Goal: Feedback & Contribution: Contribute content

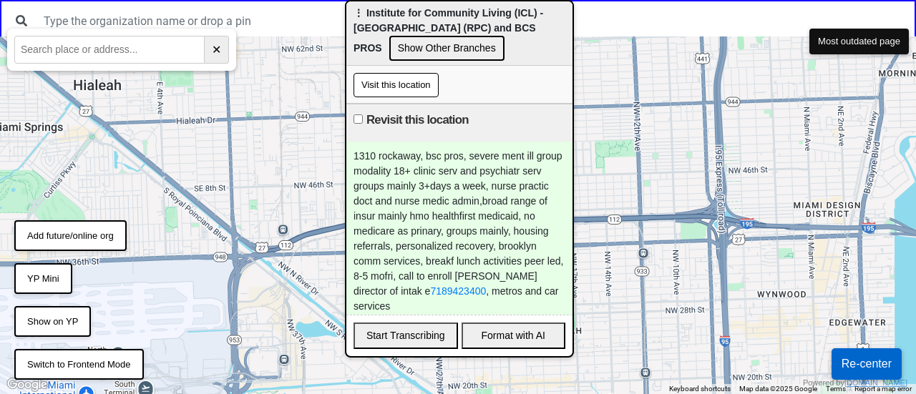
click at [57, 248] on button "Add future/online org" at bounding box center [70, 235] width 112 height 31
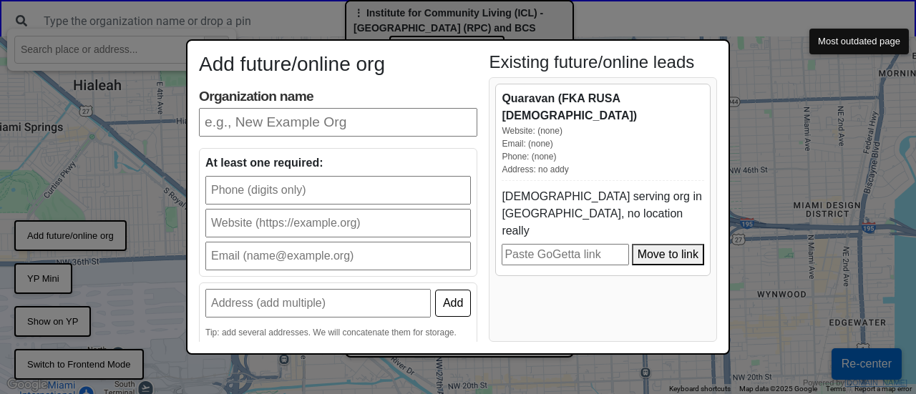
click at [318, 112] on input "Organization name" at bounding box center [338, 122] width 278 height 29
click at [209, 327] on div "Tip: add several addresses. We will concatenate them for storage." at bounding box center [338, 332] width 266 height 13
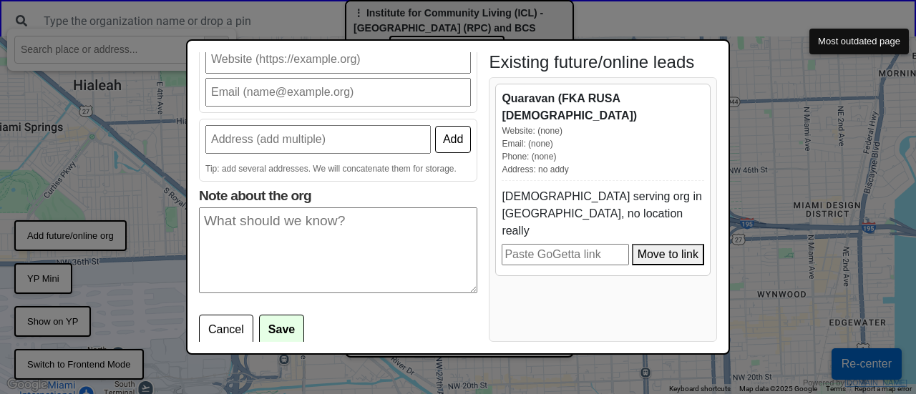
click at [248, 248] on textarea "Note about the org" at bounding box center [338, 251] width 278 height 86
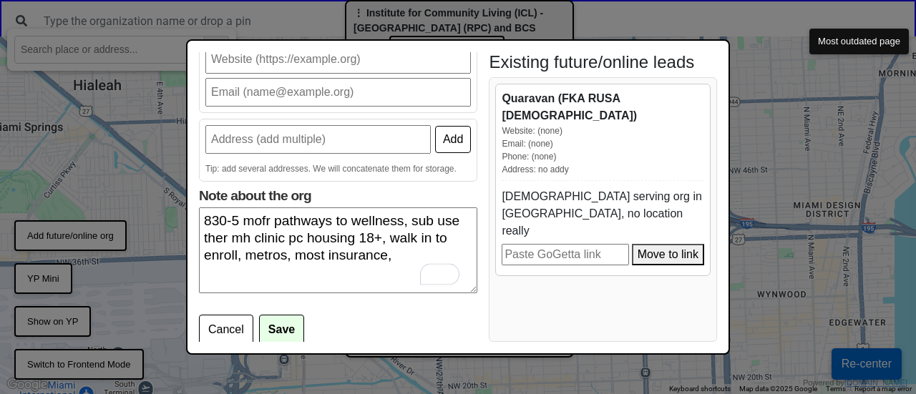
scroll to position [0, 0]
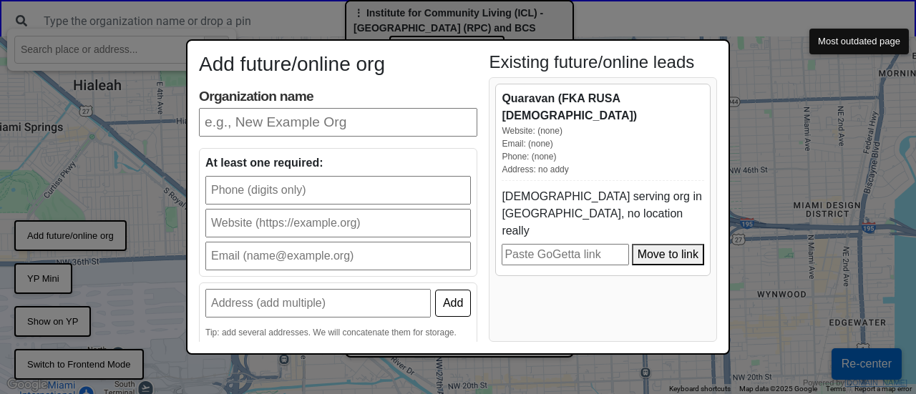
type textarea "830-5 mofr pathways to wellness, sub use ther mh clinic pc housing 18+, walk in…"
click at [275, 117] on input "Organization name" at bounding box center [338, 122] width 278 height 29
type input "CHN"
click at [271, 187] on input "text" at bounding box center [338, 190] width 266 height 29
paste input "‪(718) 495-6700‬"
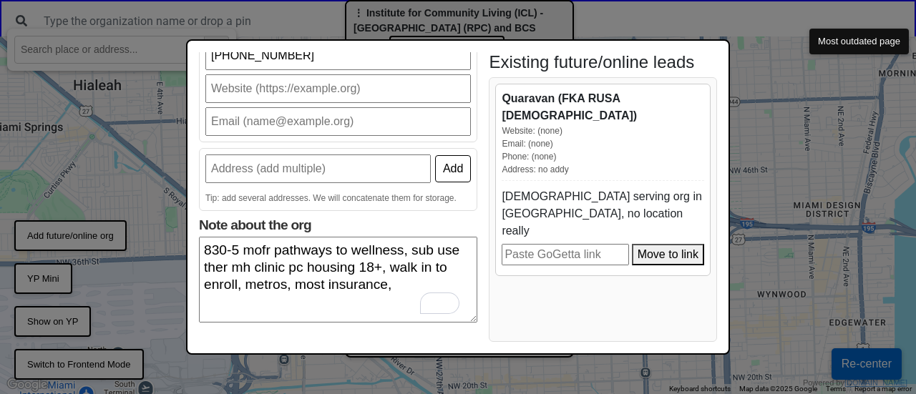
type input "‪(718) 495-6700‬"
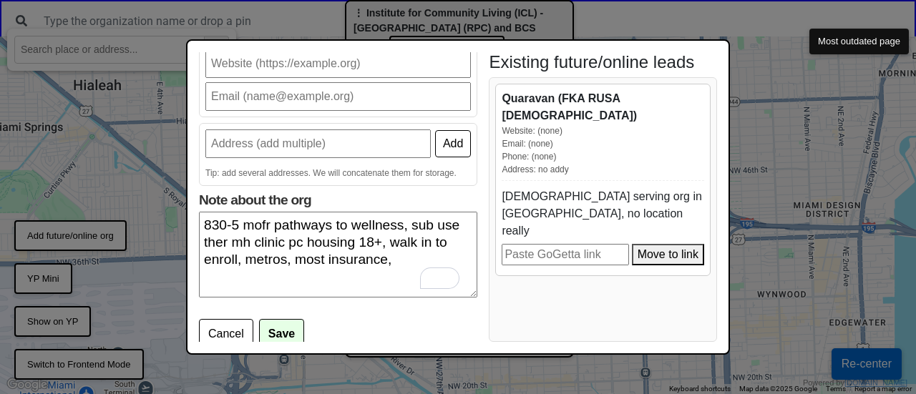
scroll to position [164, 0]
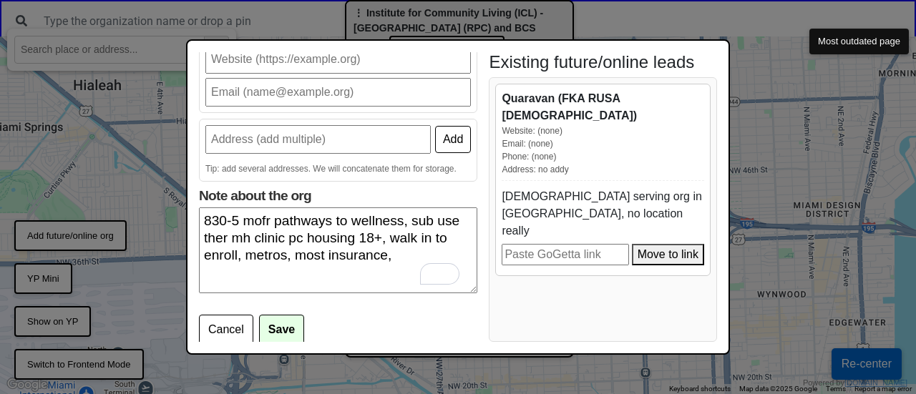
click at [243, 145] on input "text" at bounding box center [317, 139] width 225 height 29
paste input "‪(718) 495-6700‬"
click at [242, 136] on input "‪(718) 495-6700‬" at bounding box center [317, 139] width 225 height 29
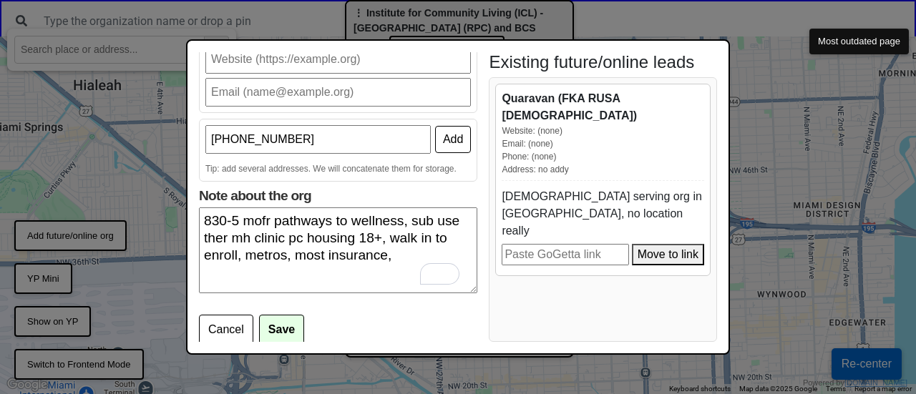
paste input "2581 Atlantic Ave"
type input "2581 Atlantic Ave"
click at [438, 145] on button "Add" at bounding box center [453, 139] width 36 height 27
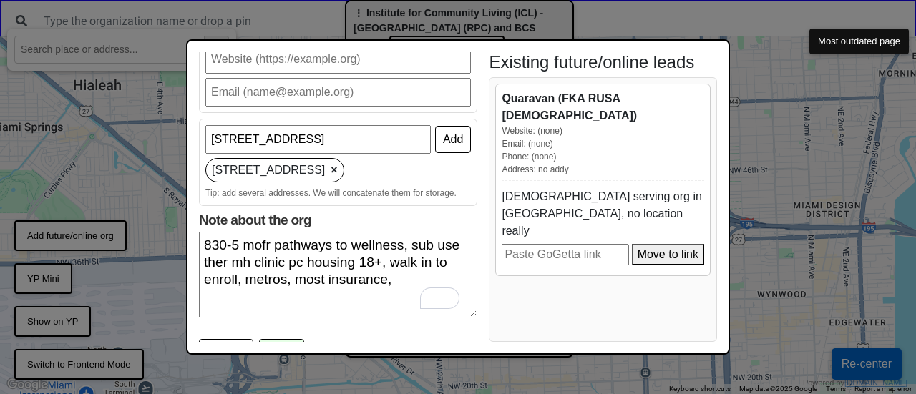
scroll to position [188, 0]
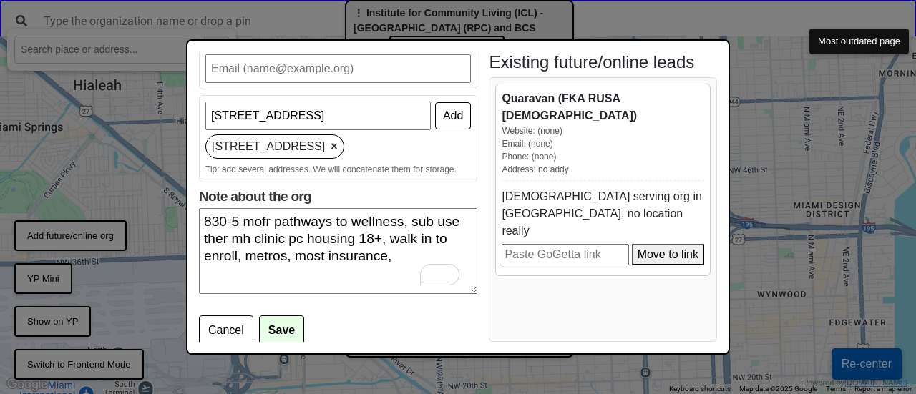
click at [285, 323] on button "Save" at bounding box center [281, 331] width 45 height 30
click at [282, 328] on button "Save" at bounding box center [281, 331] width 45 height 30
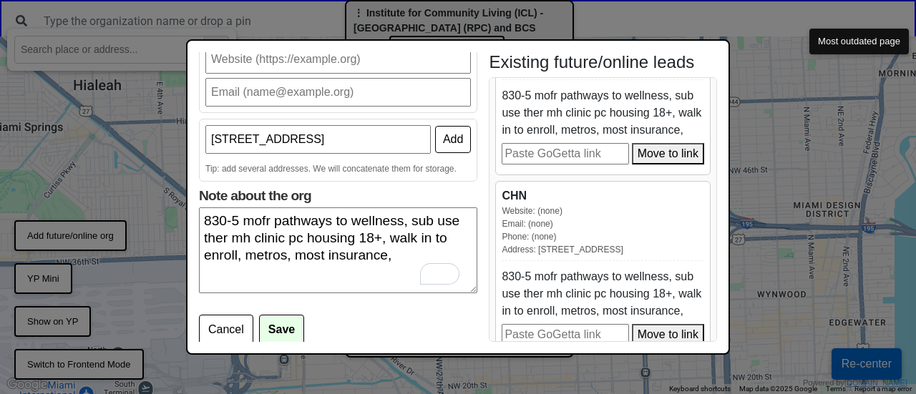
scroll to position [306, 0]
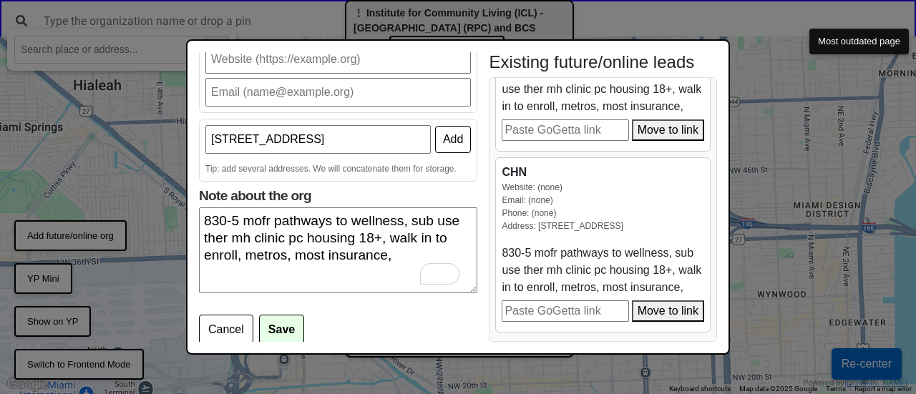
click at [637, 305] on button "Move to link" at bounding box center [668, 311] width 72 height 21
click at [795, 255] on div "Add future/online org Organization name CHN At least one required: ‪(718) 495-6…" at bounding box center [458, 197] width 916 height 394
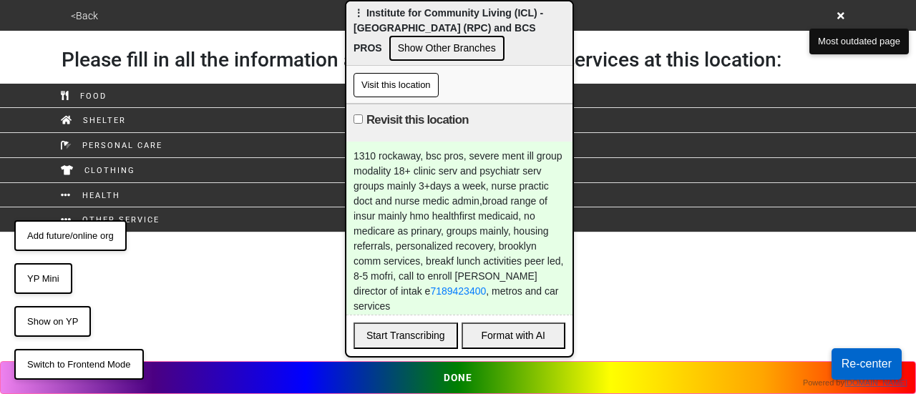
click at [92, 236] on button "Add future/online org" at bounding box center [70, 235] width 112 height 31
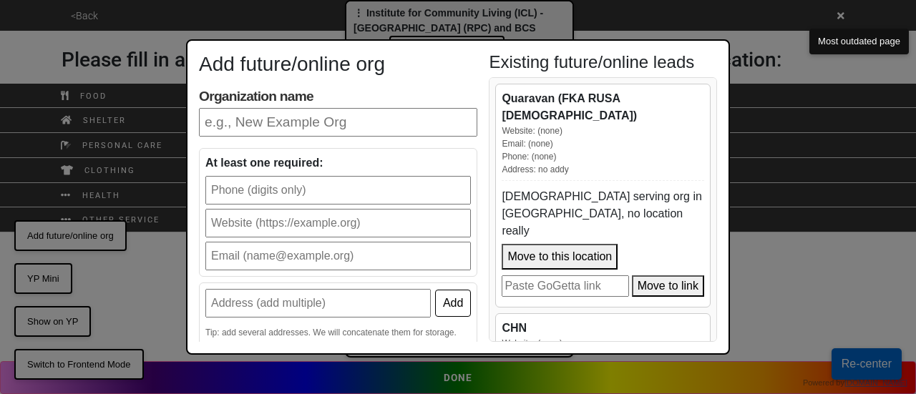
scroll to position [400, 0]
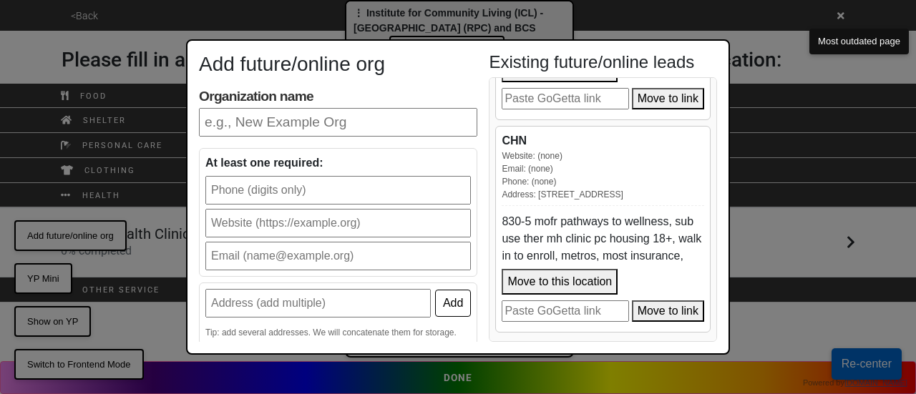
click at [883, 214] on div "Add future/online org Organization name At least one required: Add Tip: add sev…" at bounding box center [458, 197] width 916 height 394
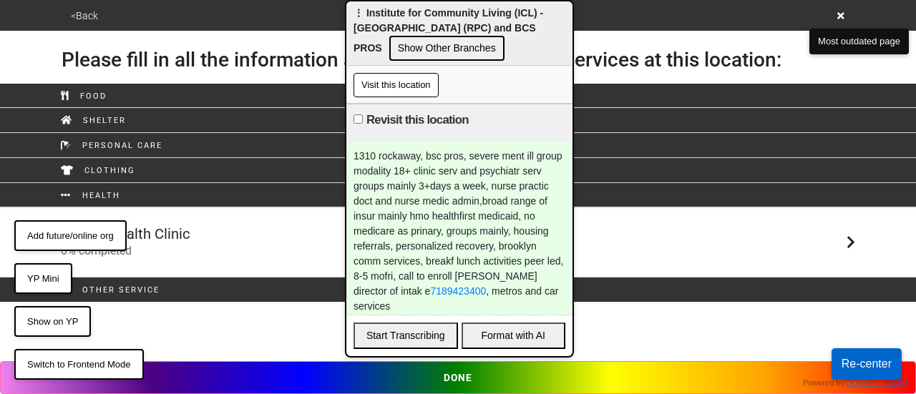
click at [840, 14] on icon at bounding box center [841, 15] width 7 height 7
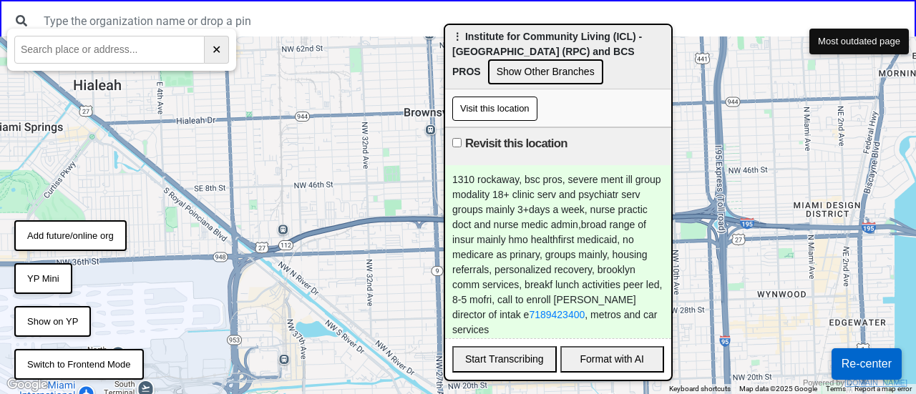
drag, startPoint x: 461, startPoint y: 10, endPoint x: 603, endPoint y: 52, distance: 148.6
click at [603, 52] on span "⋮ Institute for Community Living (ICL) - Rockaway Parkway Center (RPC) and BCS …" at bounding box center [547, 54] width 190 height 47
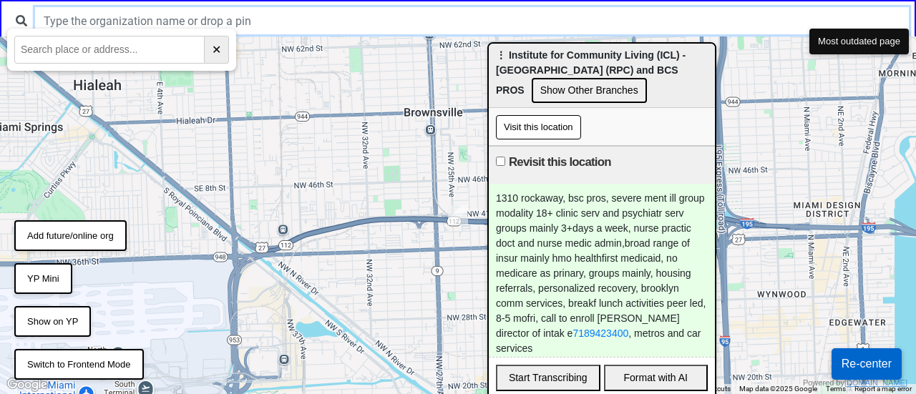
click at [267, 14] on input "text" at bounding box center [472, 20] width 874 height 27
type input "icl"
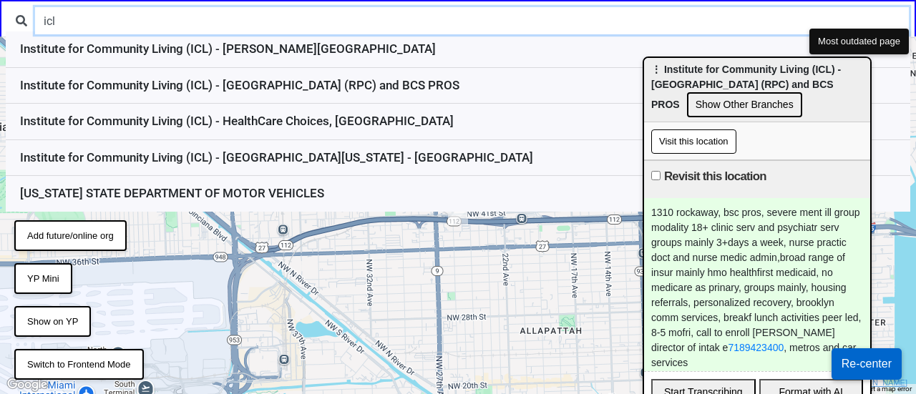
drag, startPoint x: 530, startPoint y: 62, endPoint x: 713, endPoint y: 71, distance: 182.7
click at [713, 71] on div "⋮ Institute for Community Living (ICL) - Rockaway Parkway Center (RPC) and BCS …" at bounding box center [757, 90] width 226 height 64
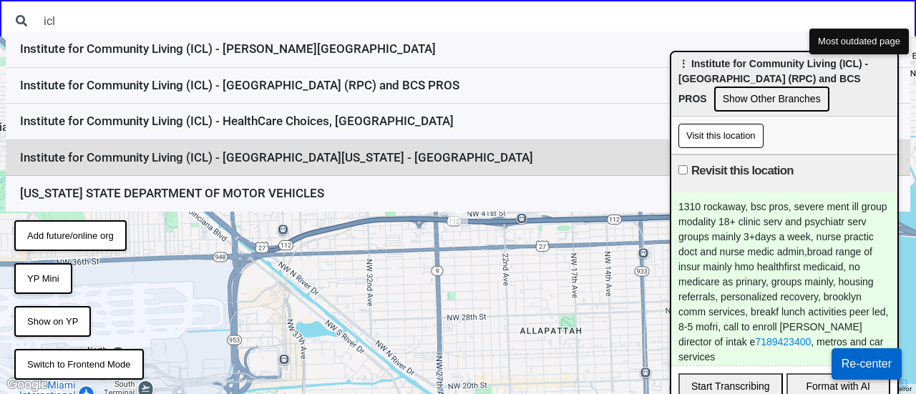
click at [339, 160] on li "Institute for Community Living (ICL) - [GEOGRAPHIC_DATA][US_STATE] - [GEOGRAPHI…" at bounding box center [458, 158] width 905 height 37
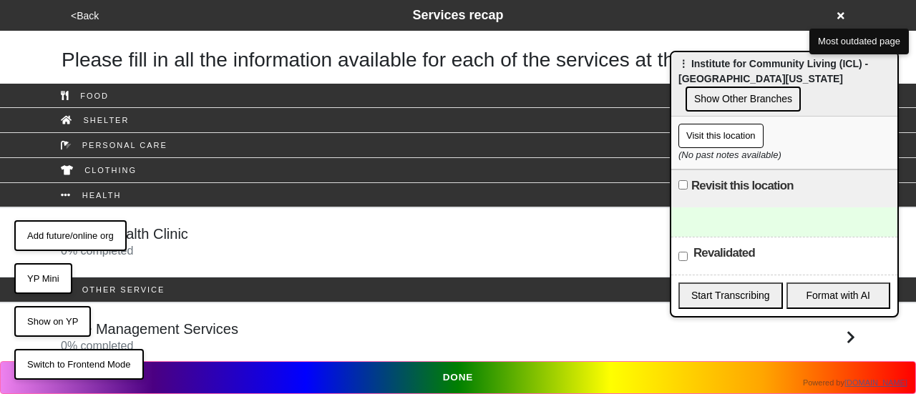
click at [86, 230] on button "Add future/online org" at bounding box center [70, 235] width 112 height 31
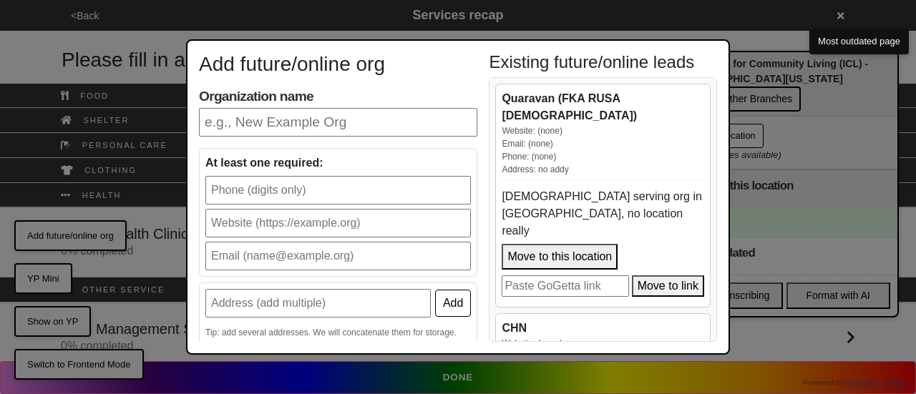
click at [815, 109] on div "Add future/online org Organization name At least one required: Add Tip: add sev…" at bounding box center [458, 197] width 916 height 394
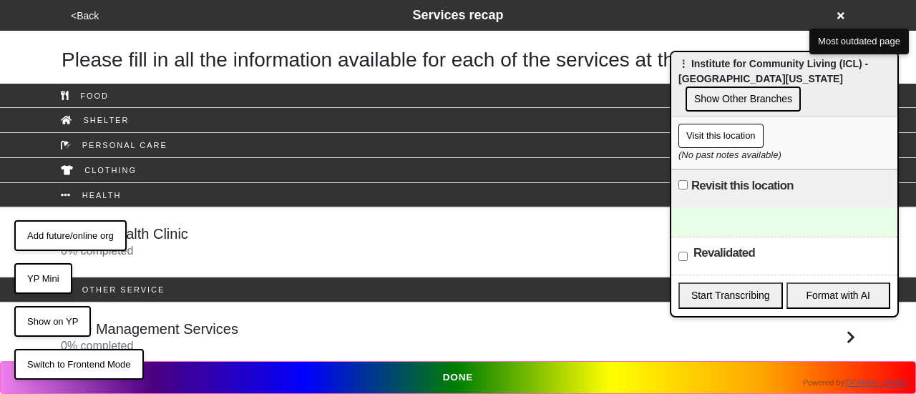
click at [76, 14] on button "<Back" at bounding box center [85, 16] width 37 height 16
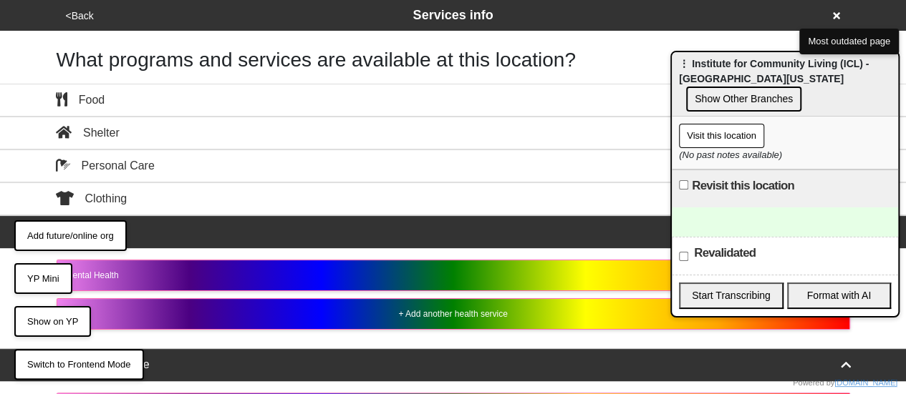
click at [76, 14] on button "<Back" at bounding box center [80, 16] width 37 height 16
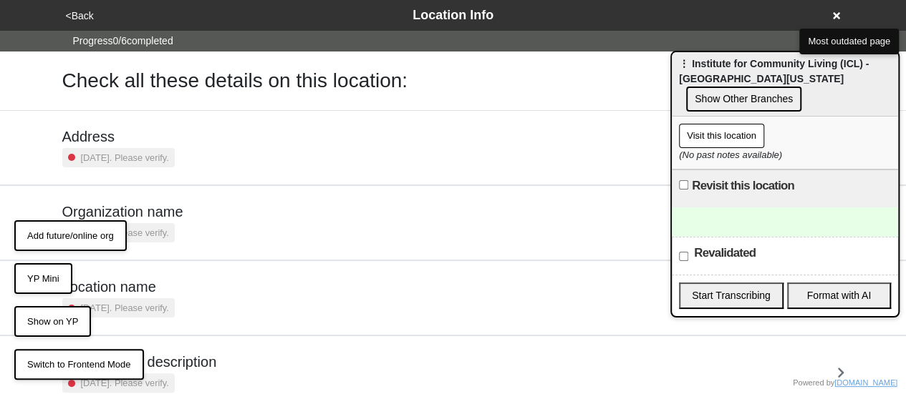
click at [130, 118] on div "Address 2 years ago. Please verify." at bounding box center [453, 148] width 816 height 74
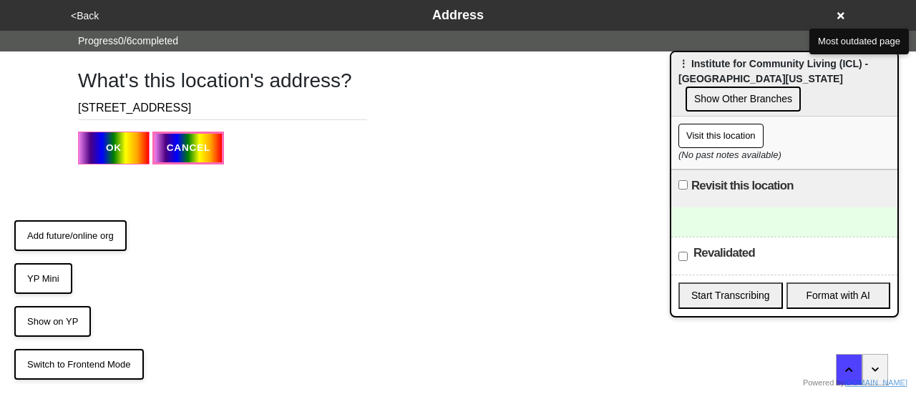
click at [84, 8] on button "<Back" at bounding box center [85, 16] width 37 height 16
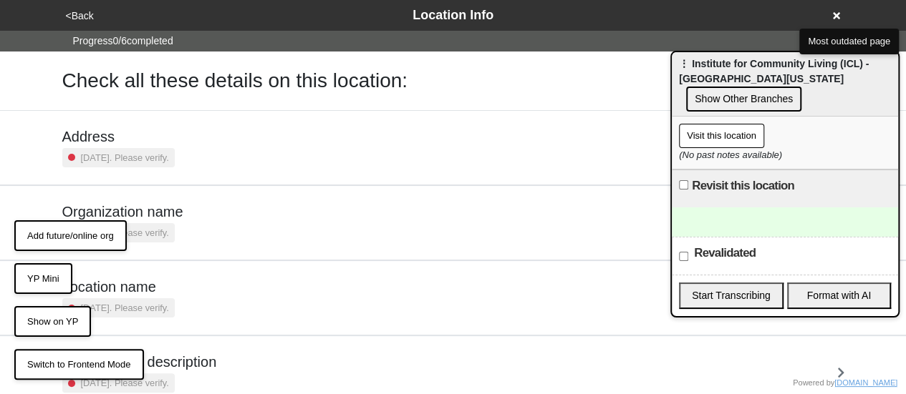
click at [74, 227] on button "Add future/online org" at bounding box center [70, 235] width 112 height 31
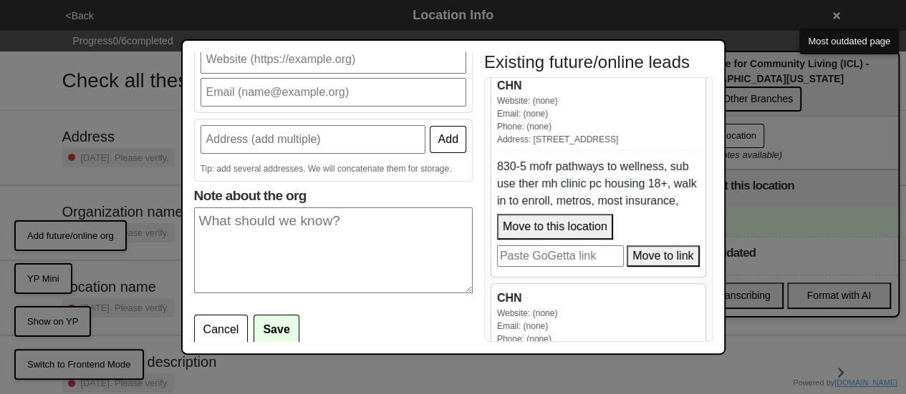
scroll to position [242, 0]
click at [567, 215] on button "Move to this location" at bounding box center [555, 228] width 116 height 26
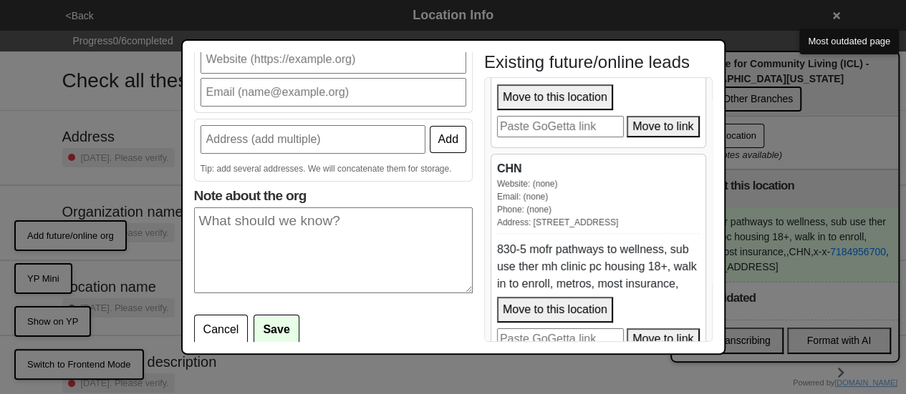
scroll to position [160, 0]
click at [546, 296] on button "Move to this location" at bounding box center [555, 309] width 116 height 26
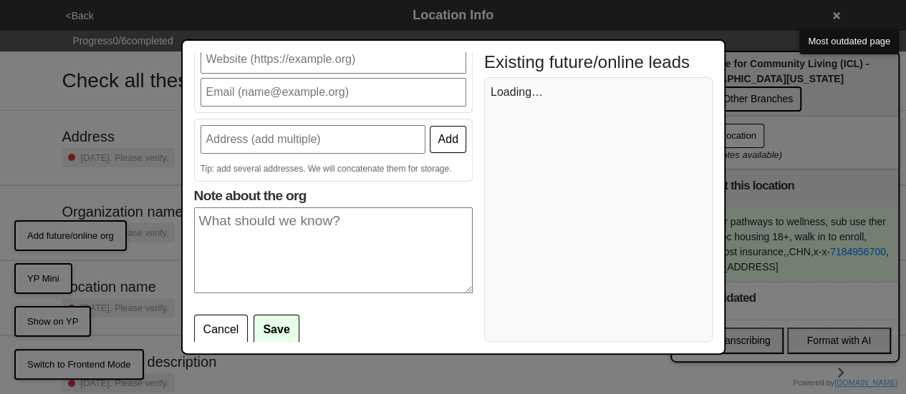
scroll to position [0, 0]
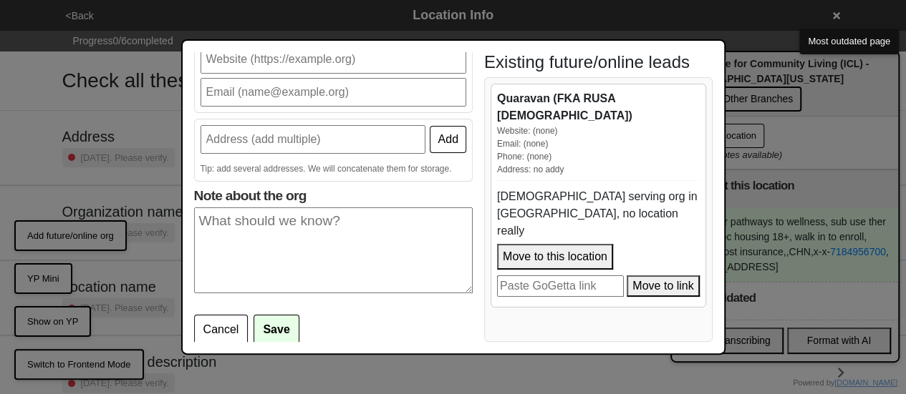
click at [840, 231] on div "Add future/online org Organization name At least one required: Add Tip: add sev…" at bounding box center [453, 197] width 906 height 394
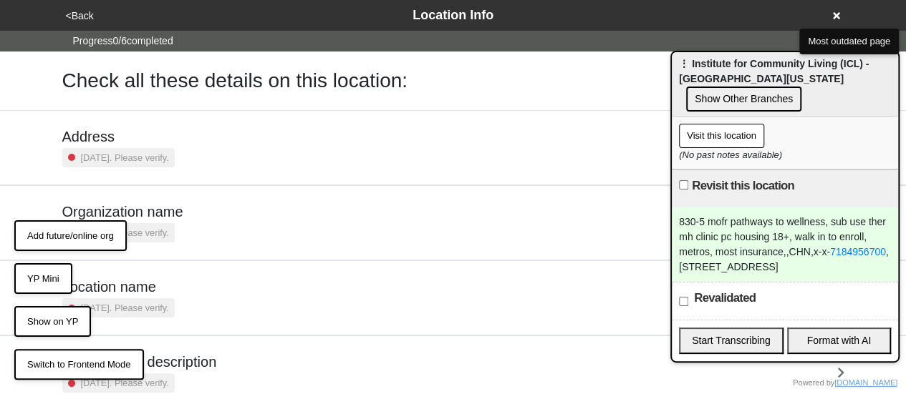
click at [688, 178] on div "Revisit this location" at bounding box center [784, 189] width 226 height 38
click at [685, 184] on input "Revisit this location" at bounding box center [683, 184] width 9 height 9
checkbox input "true"
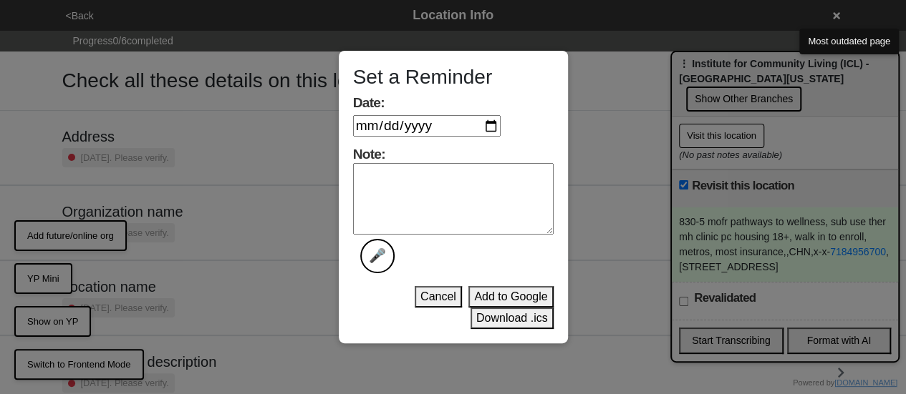
click at [500, 117] on input "Date:" at bounding box center [426, 125] width 147 height 21
click at [499, 121] on input "Date:" at bounding box center [426, 125] width 147 height 21
type input "2025-08-27"
click at [495, 317] on button "Download .ics" at bounding box center [511, 318] width 83 height 21
click at [437, 189] on textarea "Note: 🎤" at bounding box center [453, 199] width 200 height 72
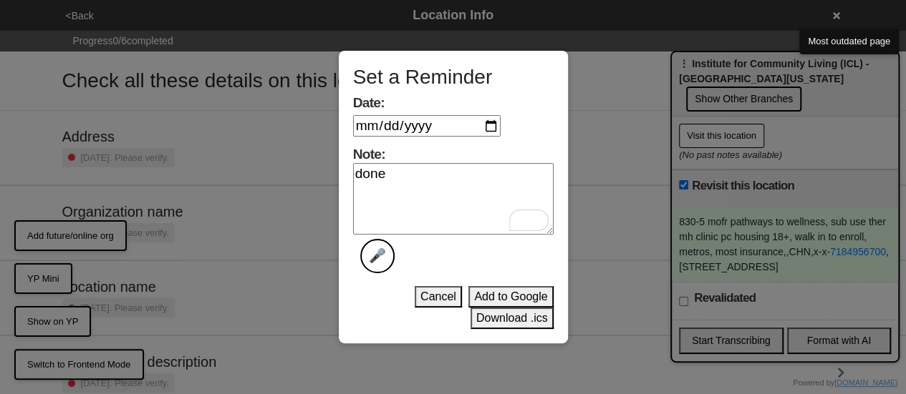
type textarea "done"
click at [485, 316] on button "Download .ics" at bounding box center [511, 318] width 83 height 21
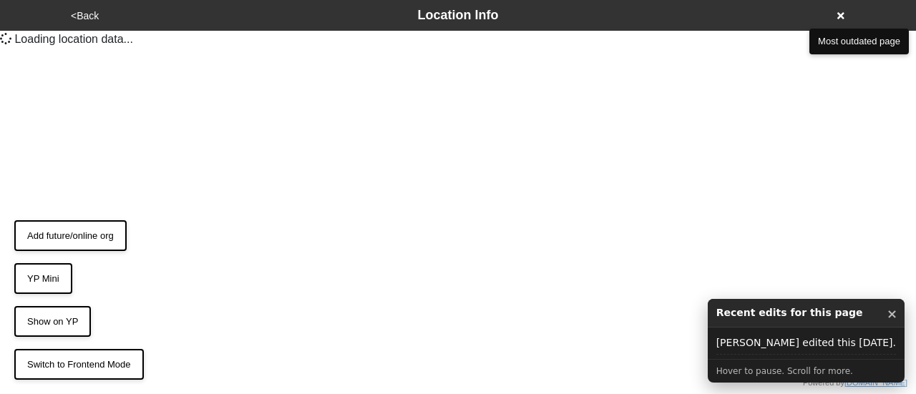
click at [889, 313] on button "×" at bounding box center [892, 314] width 11 height 19
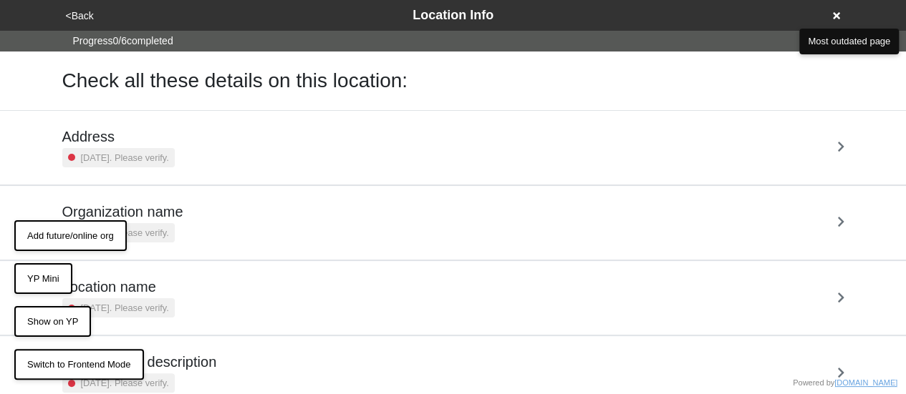
scroll to position [197, 0]
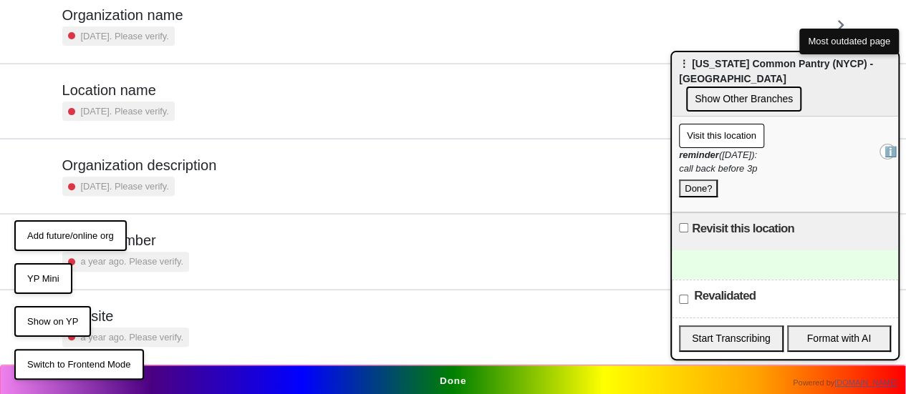
click at [225, 253] on div "Phone number a year ago. Please verify." at bounding box center [453, 251] width 782 height 39
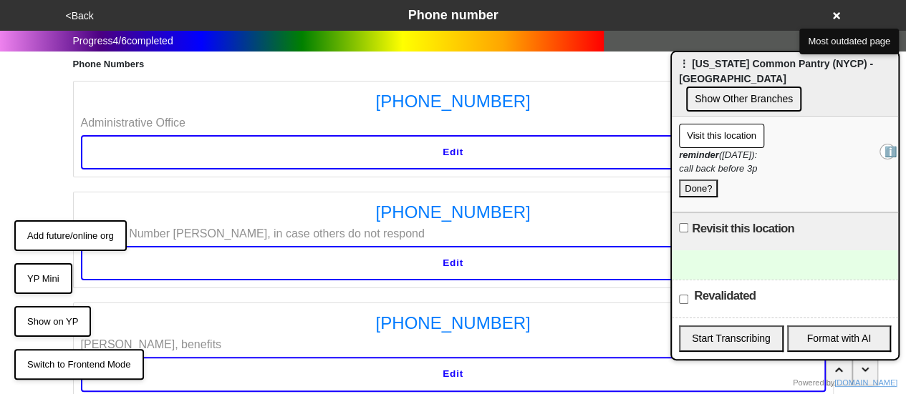
scroll to position [148, 0]
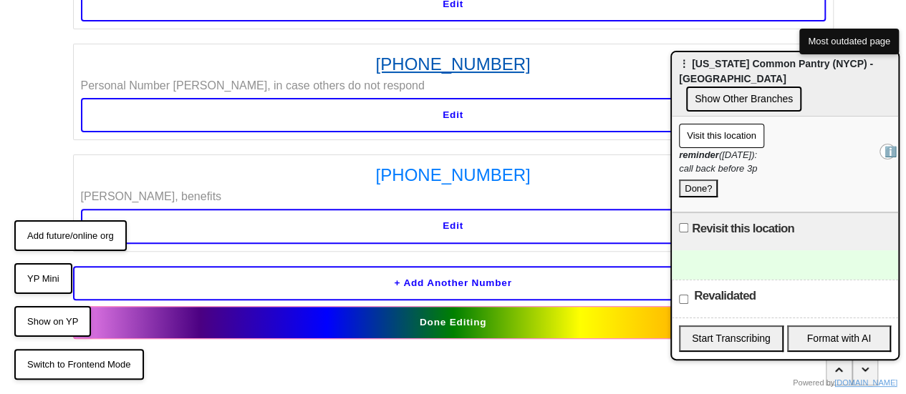
click at [487, 67] on link "917-816-3553" at bounding box center [453, 65] width 744 height 26
click at [749, 251] on div at bounding box center [784, 265] width 226 height 29
click at [38, 275] on button "YP Mini" at bounding box center [43, 278] width 58 height 31
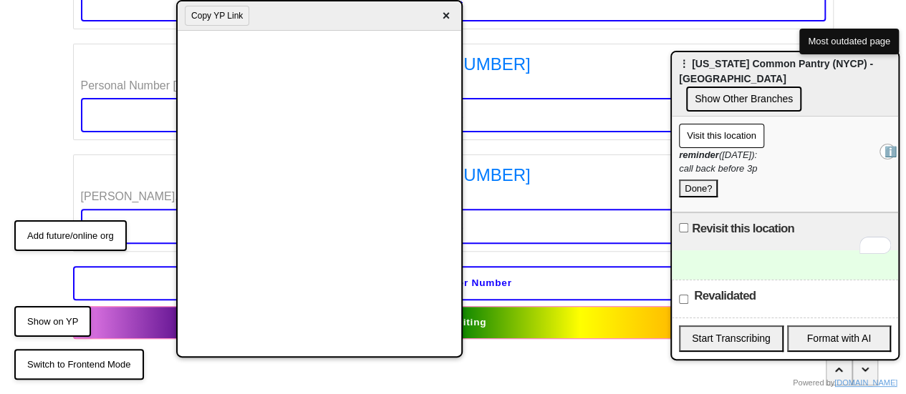
drag, startPoint x: 160, startPoint y: 59, endPoint x: 336, endPoint y: 21, distance: 180.1
click at [336, 21] on div "Copy YP Link ×" at bounding box center [319, 15] width 283 height 29
click at [704, 180] on button "Done?" at bounding box center [698, 189] width 39 height 19
click at [684, 223] on input "Revisit this location" at bounding box center [683, 227] width 9 height 9
checkbox input "true"
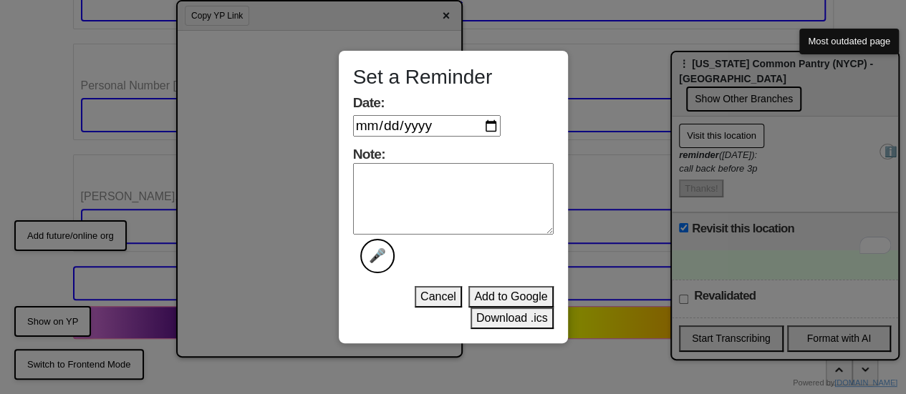
click at [495, 124] on input "Date:" at bounding box center [426, 125] width 147 height 21
type input "[DATE]"
click at [463, 194] on textarea "Note: 🎤" at bounding box center [453, 199] width 200 height 72
paste textarea "‪(917) 816-3553‬"
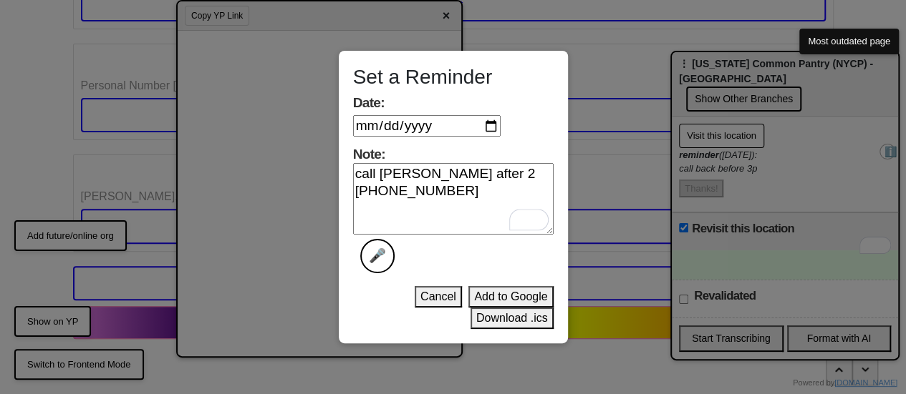
type textarea "call luis after 2 ‪(917) 816-3553‬"
click at [515, 319] on button "Download .ics" at bounding box center [511, 318] width 83 height 21
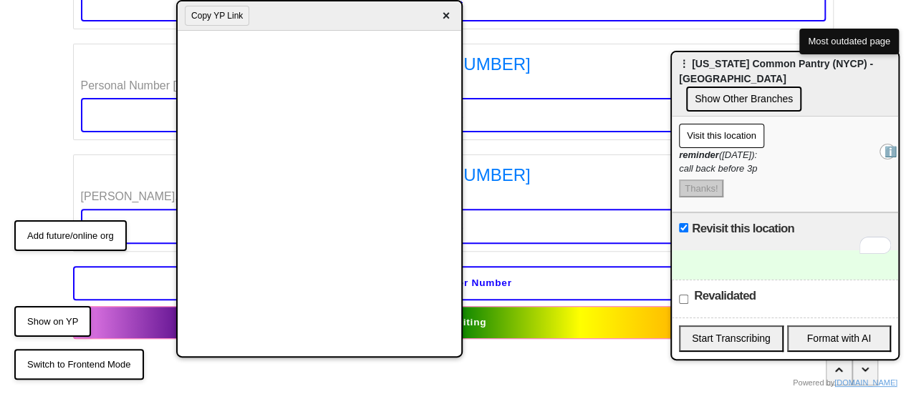
click at [442, 16] on span "×" at bounding box center [445, 15] width 16 height 19
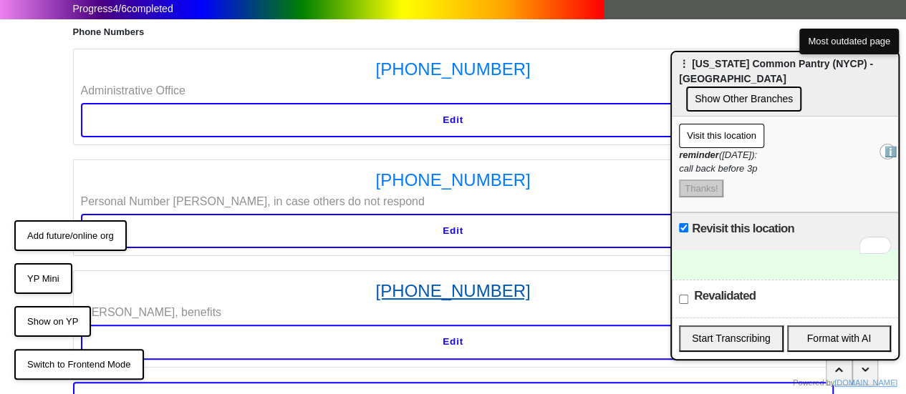
scroll to position [0, 0]
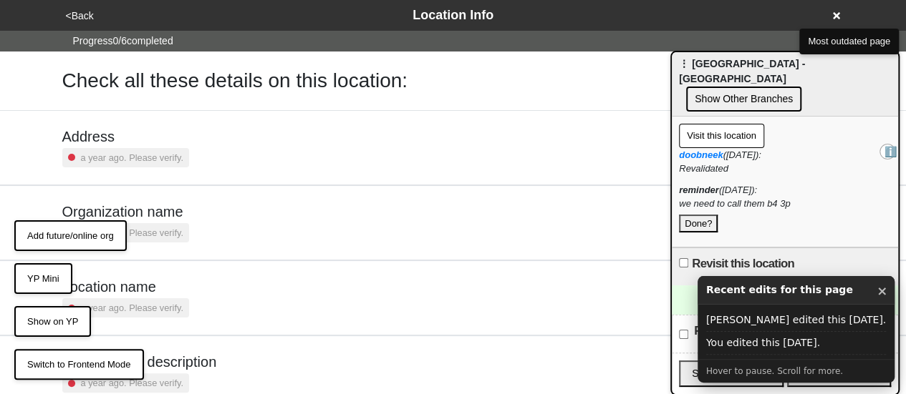
click at [880, 289] on button "×" at bounding box center [881, 291] width 11 height 19
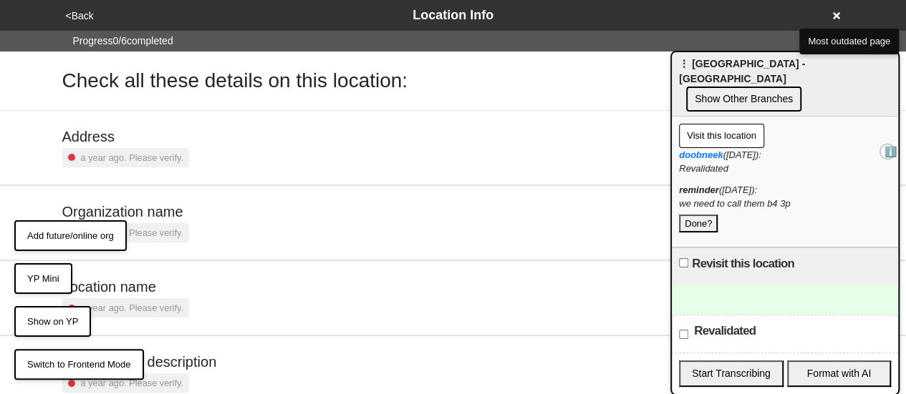
scroll to position [197, 0]
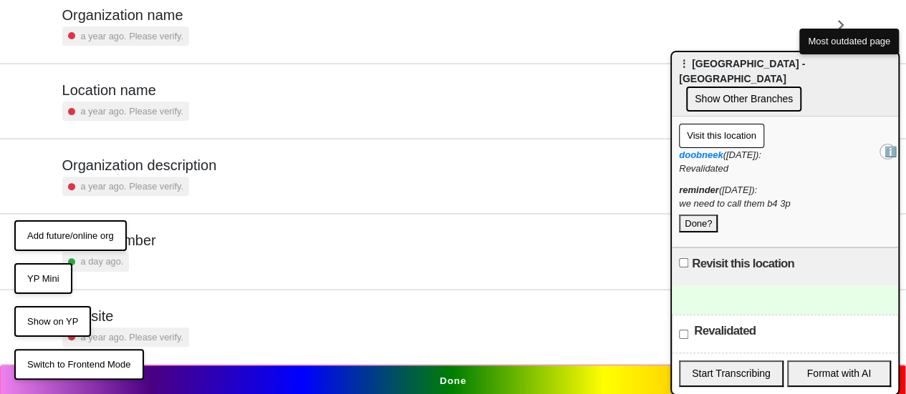
click at [160, 243] on div "Phone number a day ago." at bounding box center [453, 251] width 782 height 39
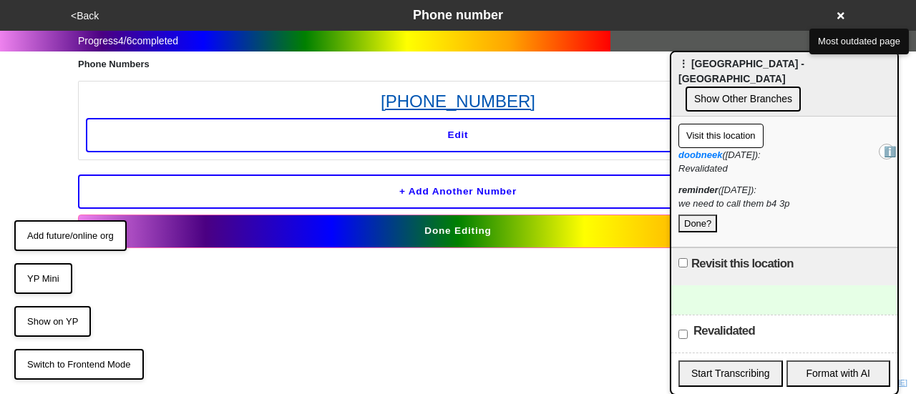
click at [429, 100] on link "[PHONE_NUMBER]" at bounding box center [458, 102] width 744 height 26
click at [57, 279] on button "YP Mini" at bounding box center [43, 278] width 58 height 31
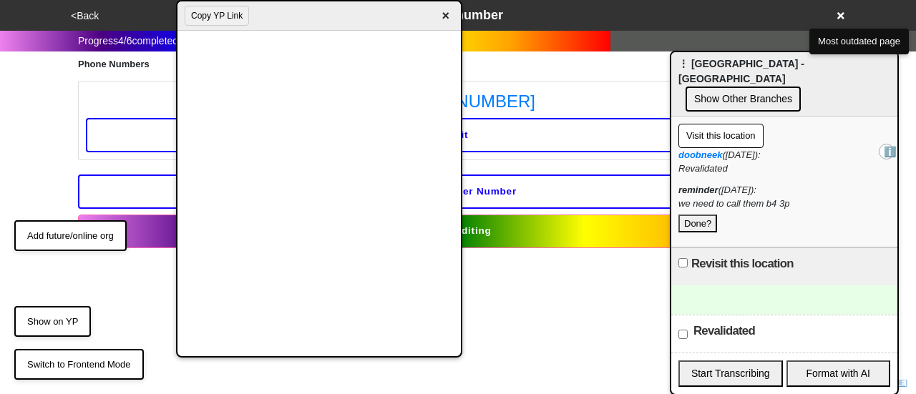
click at [751, 286] on div at bounding box center [784, 300] width 226 height 29
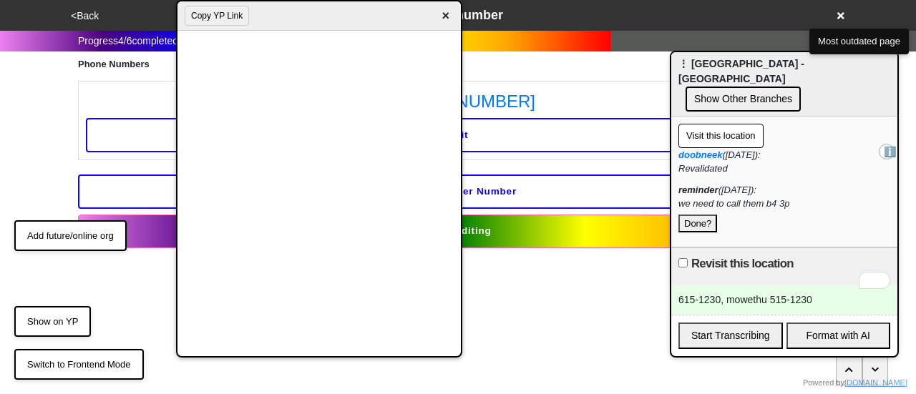
click at [90, 11] on button "<Back" at bounding box center [85, 16] width 37 height 16
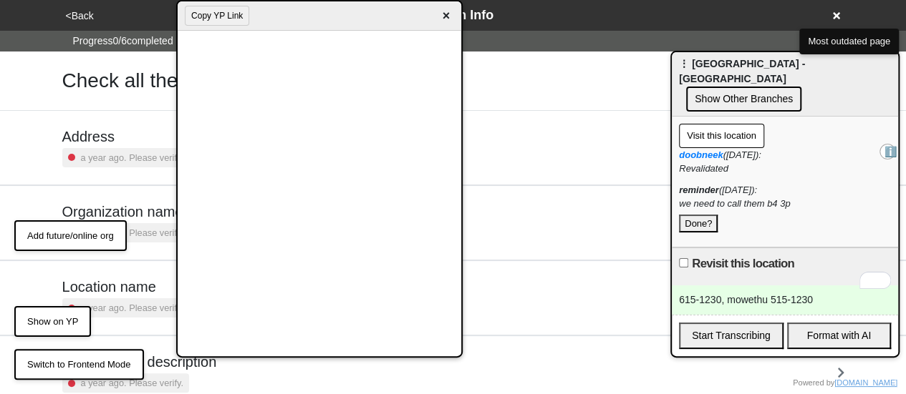
scroll to position [197, 0]
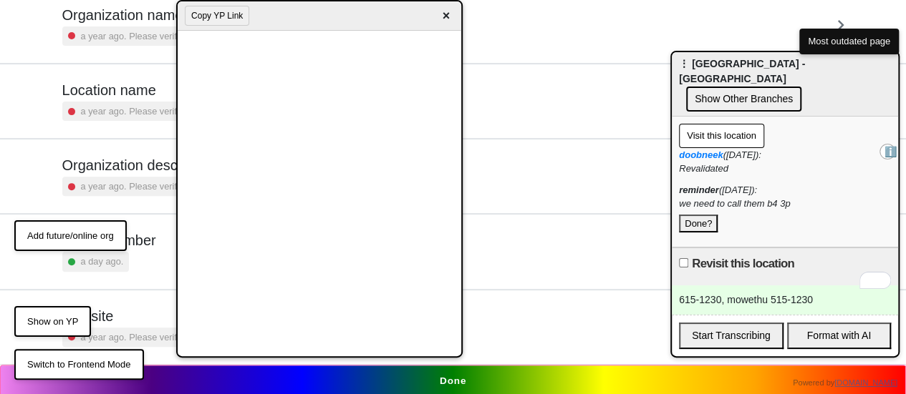
click at [705, 215] on button "Done?" at bounding box center [698, 224] width 39 height 19
click at [480, 380] on button "Done" at bounding box center [453, 381] width 906 height 33
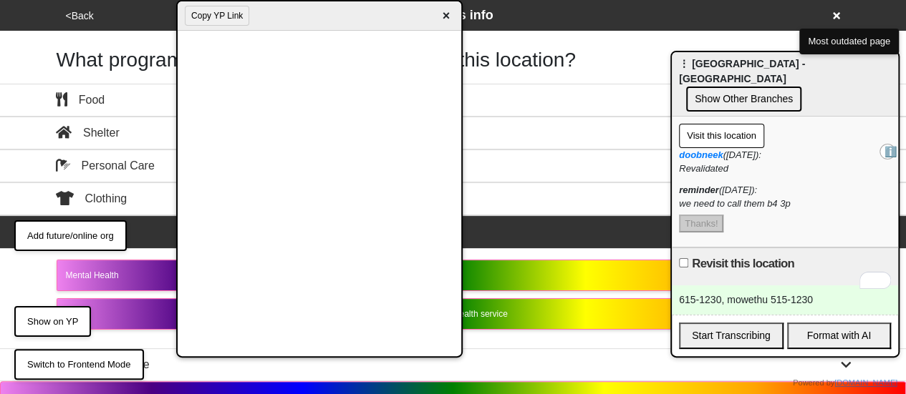
scroll to position [16, 0]
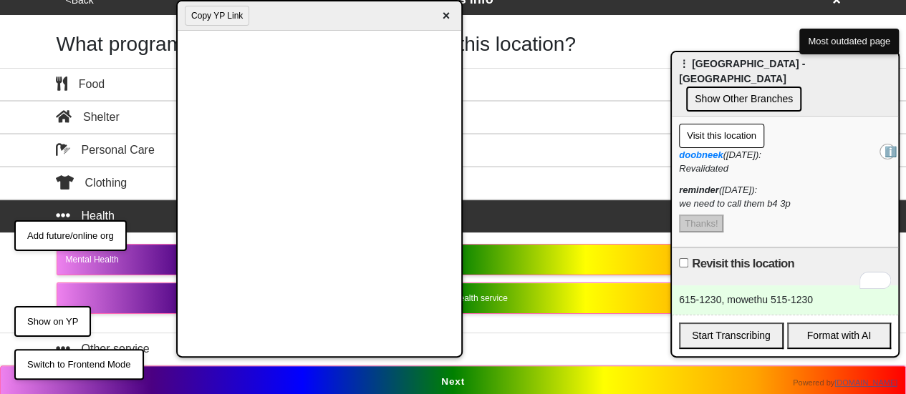
click at [450, 379] on button "Next" at bounding box center [453, 382] width 906 height 33
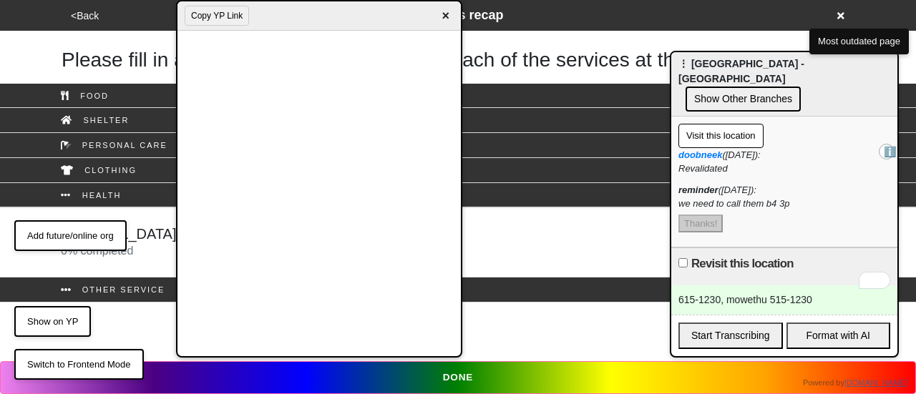
click at [509, 256] on div "[MEDICAL_DATA] Treatment 0 % completed" at bounding box center [458, 242] width 816 height 34
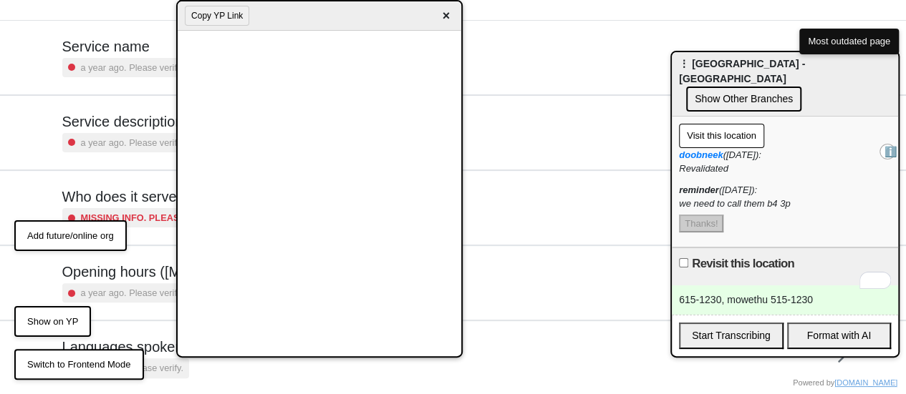
scroll to position [91, 0]
click at [103, 289] on small "a year ago. Please verify." at bounding box center [132, 293] width 102 height 14
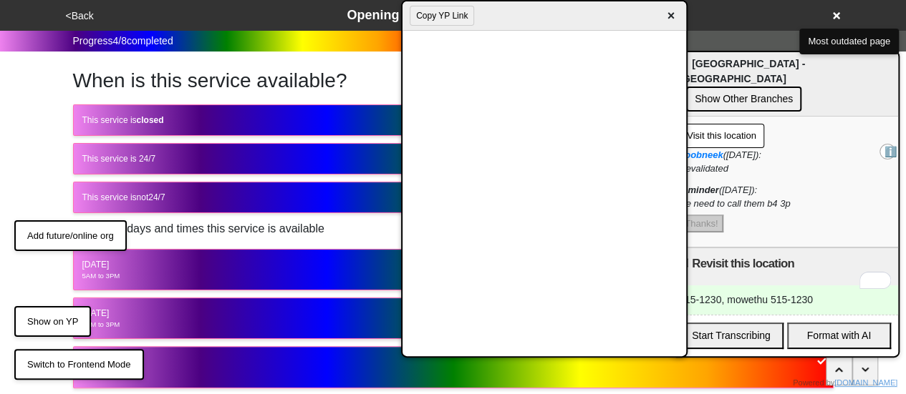
drag, startPoint x: 307, startPoint y: 13, endPoint x: 351, endPoint y: 103, distance: 100.2
click at [533, 0] on html "<Back Opening hours (coronavirus) Progress 4 / 8 completed When is this service…" at bounding box center [453, 338] width 906 height 676
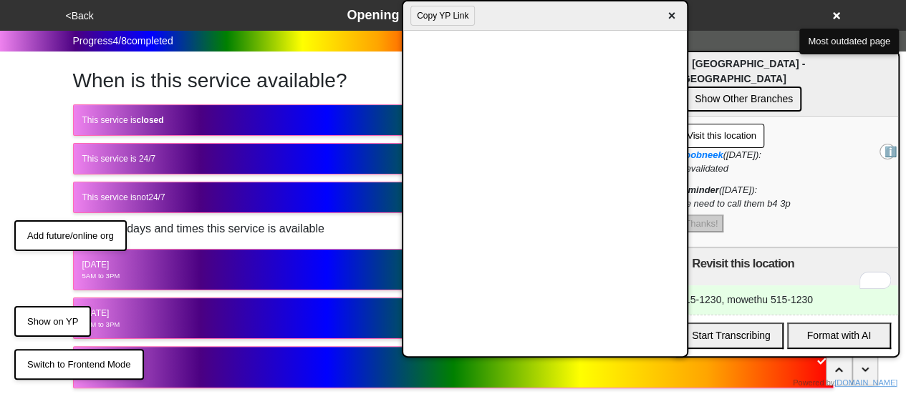
click at [215, 115] on div "This service is closed" at bounding box center [453, 120] width 742 height 13
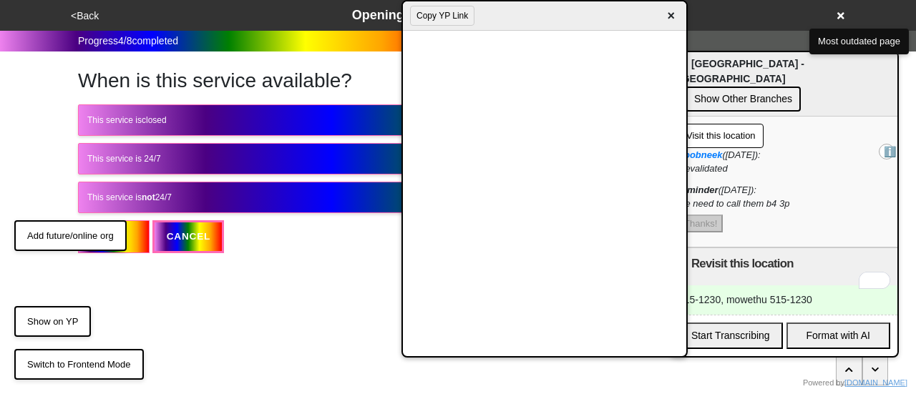
click at [162, 186] on button "This service is not 24/7" at bounding box center [458, 197] width 760 height 31
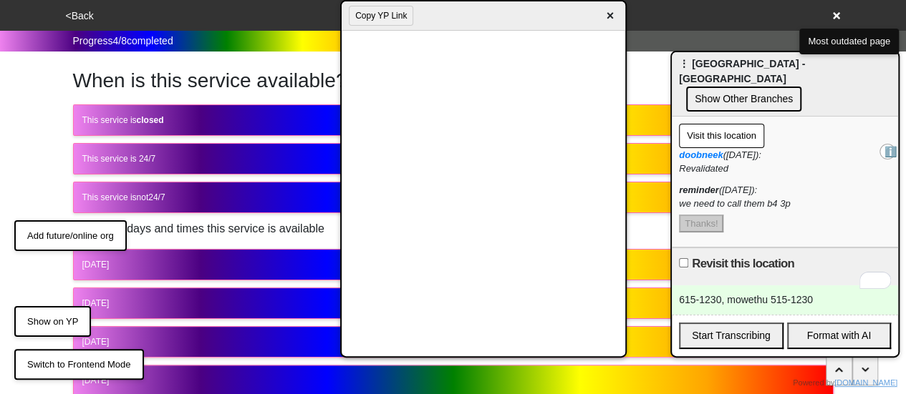
drag, startPoint x: 550, startPoint y: 25, endPoint x: 489, endPoint y: 19, distance: 61.1
click at [489, 19] on div "Copy YP Link ×" at bounding box center [482, 15] width 283 height 29
click at [222, 258] on div "Monday" at bounding box center [453, 264] width 742 height 13
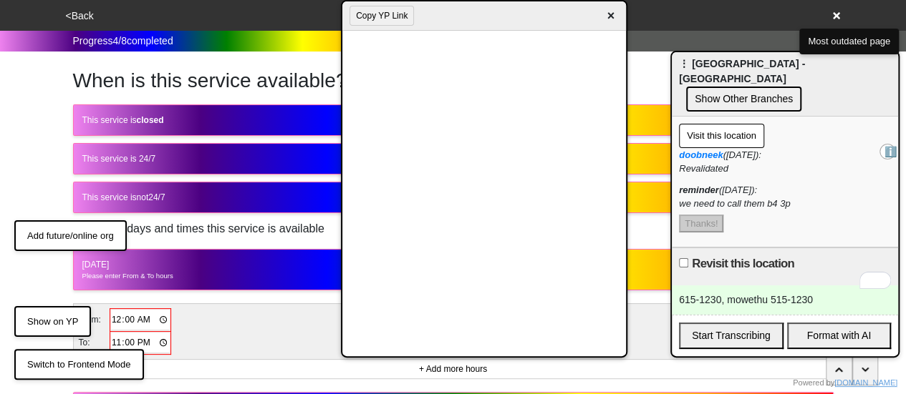
click at [107, 326] on td "From:" at bounding box center [94, 320] width 32 height 23
click at [116, 319] on input "00:00" at bounding box center [140, 320] width 59 height 21
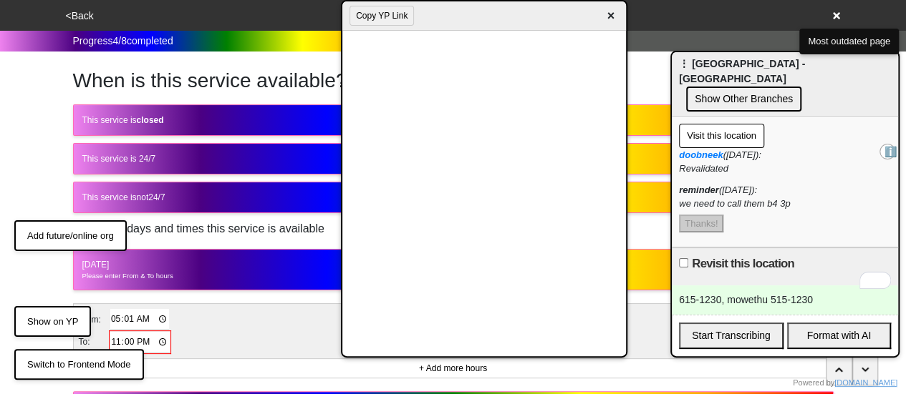
type input "05:15"
click at [113, 336] on input "23:00" at bounding box center [139, 342] width 59 height 21
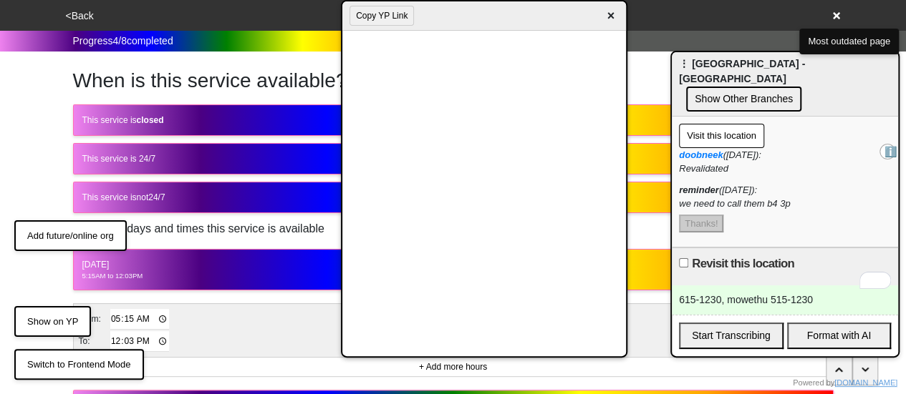
type input "12:30"
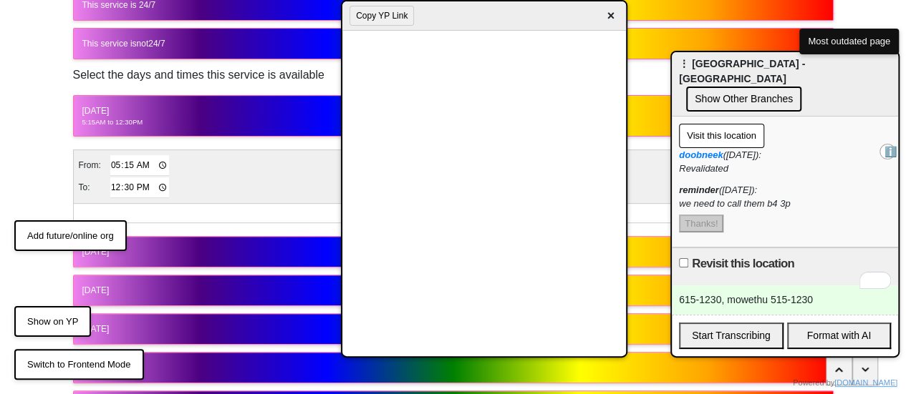
scroll to position [160, 0]
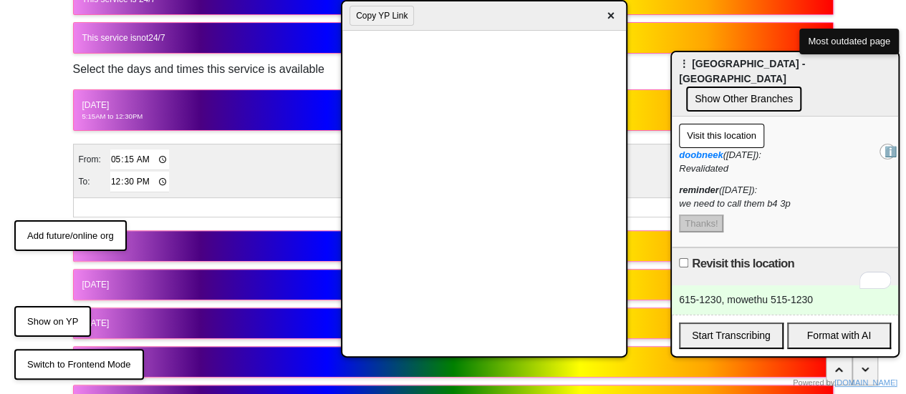
click at [198, 248] on div "Tuesday" at bounding box center [453, 246] width 742 height 13
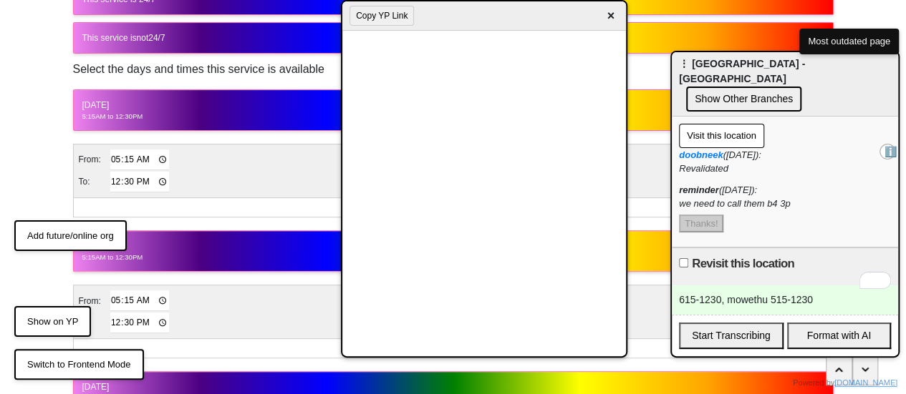
scroll to position [347, 0]
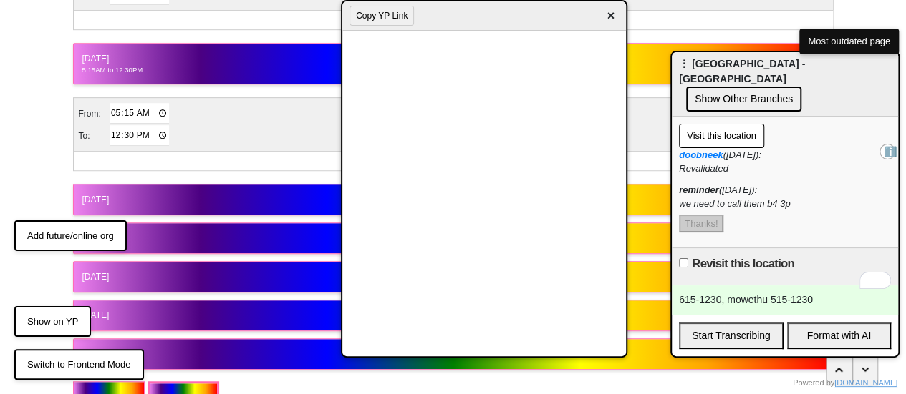
click at [182, 193] on div "Wednesday" at bounding box center [453, 199] width 742 height 13
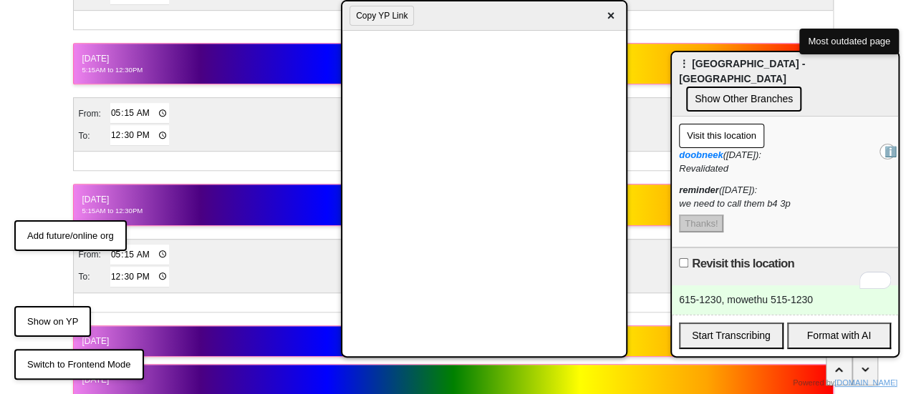
scroll to position [498, 0]
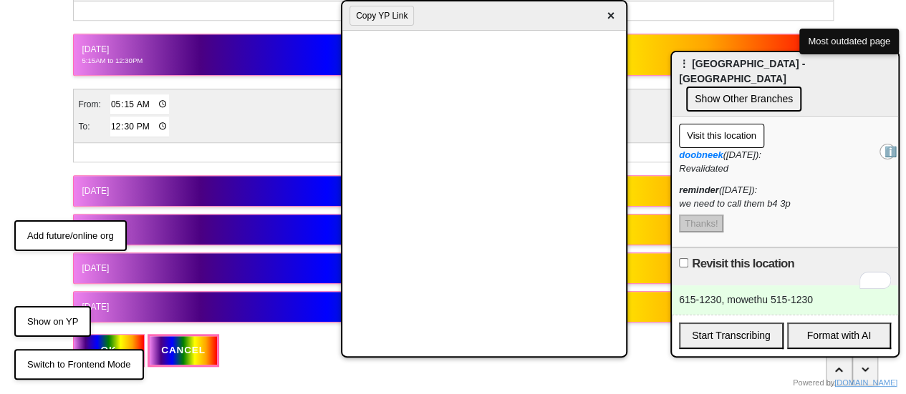
click at [205, 166] on div "Monday 5:15AM to 12:30PM From: 05:15 To: 12:30 + Add more hours Tuesday 5:15AM …" at bounding box center [453, 37] width 760 height 571
click at [200, 175] on button "Thursday" at bounding box center [453, 190] width 760 height 31
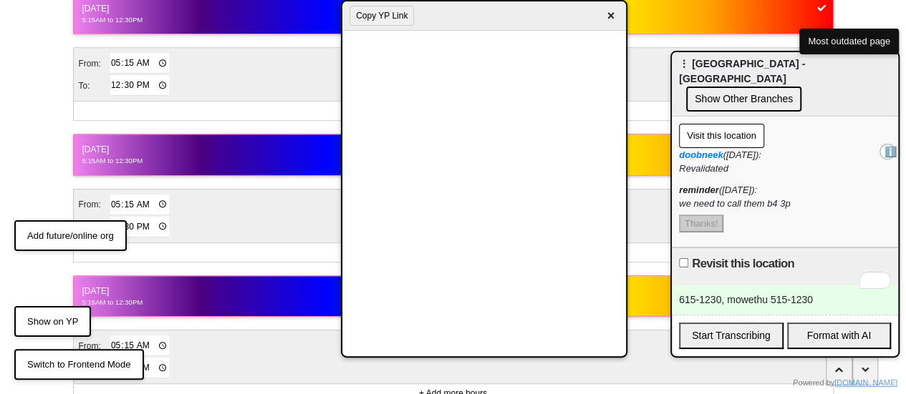
scroll to position [337, 0]
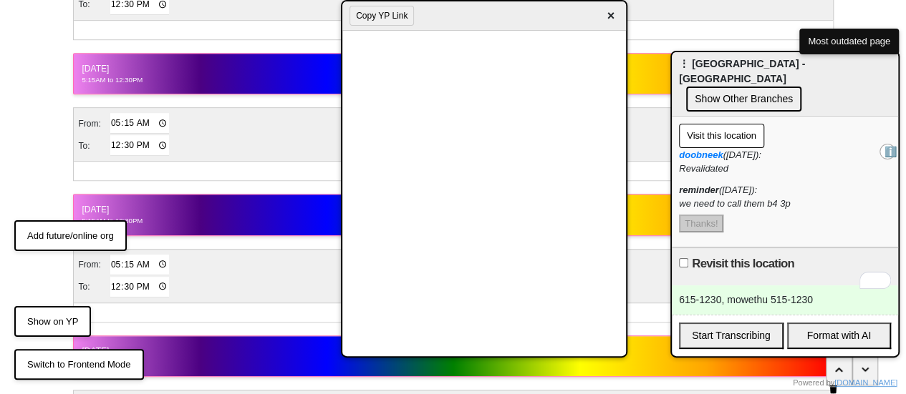
click at [117, 121] on input "05:15" at bounding box center [139, 123] width 59 height 21
type input "06:15"
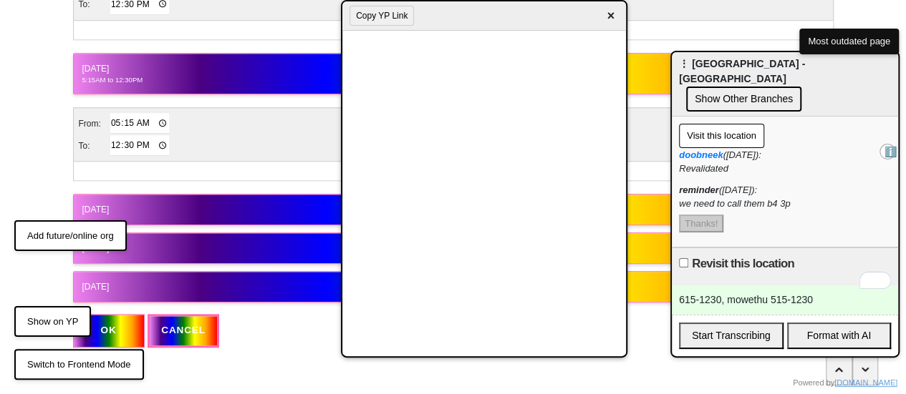
click at [122, 329] on button "OK" at bounding box center [109, 330] width 72 height 33
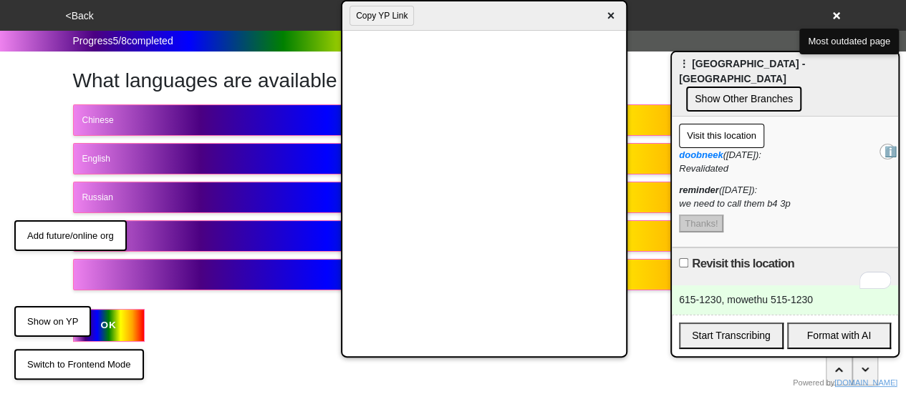
click at [116, 314] on button "OK" at bounding box center [109, 325] width 72 height 33
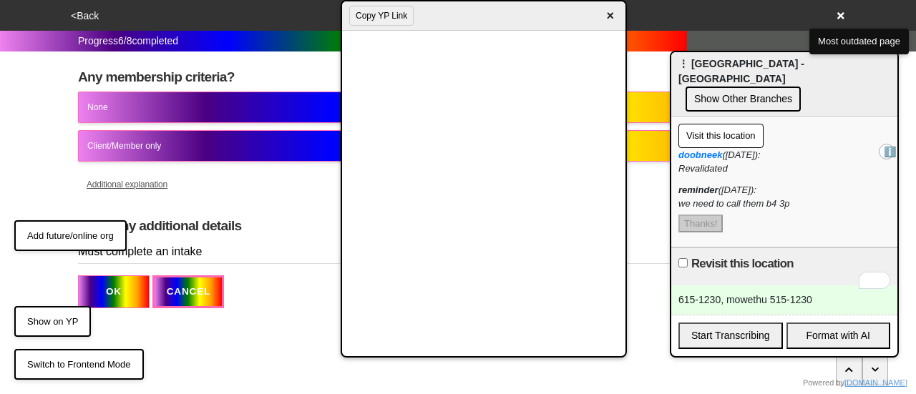
click at [86, 11] on button "<Back" at bounding box center [85, 16] width 37 height 16
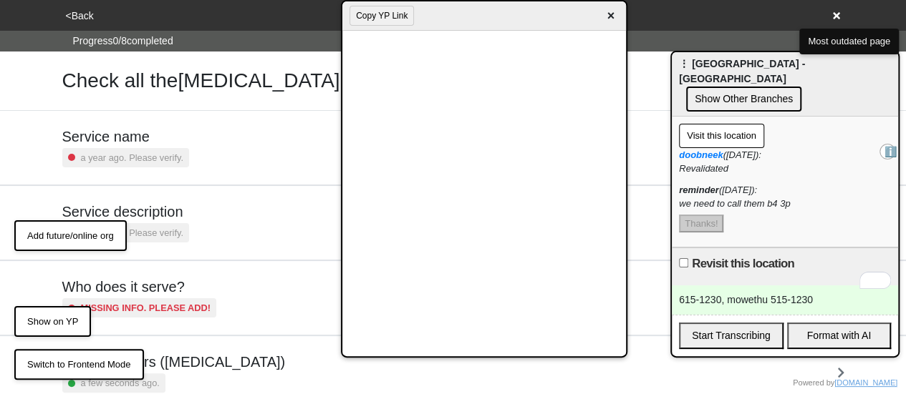
click at [611, 14] on span "×" at bounding box center [610, 15] width 16 height 19
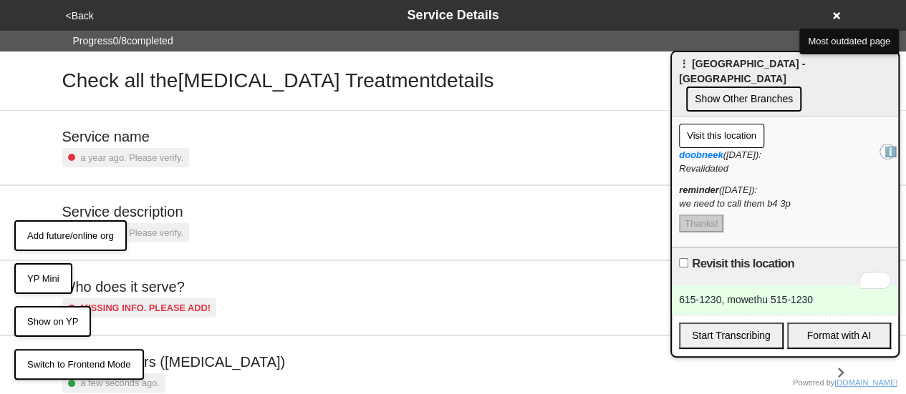
click at [683, 258] on input "Revisit this location" at bounding box center [683, 262] width 9 height 9
checkbox input "true"
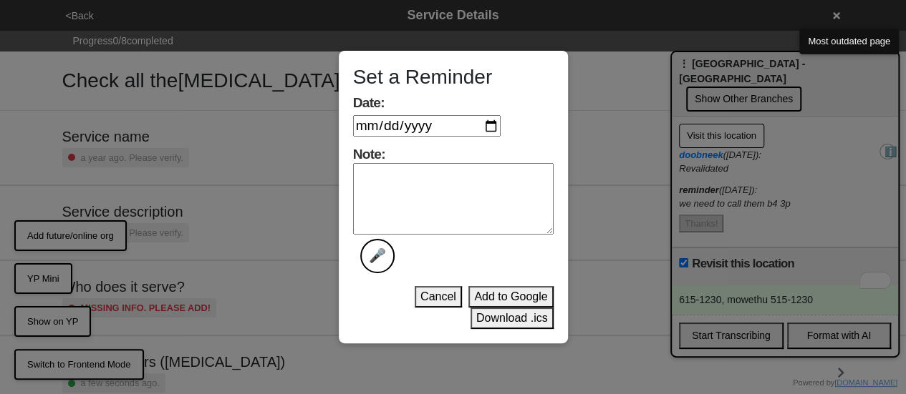
click at [493, 126] on input "Date:" at bounding box center [426, 125] width 147 height 21
type input "2025-08-27"
click at [427, 180] on textarea "Note: 🎤" at bounding box center [453, 199] width 200 height 72
type textarea "call them before 12"
click at [504, 299] on button "Add to Google" at bounding box center [510, 296] width 84 height 21
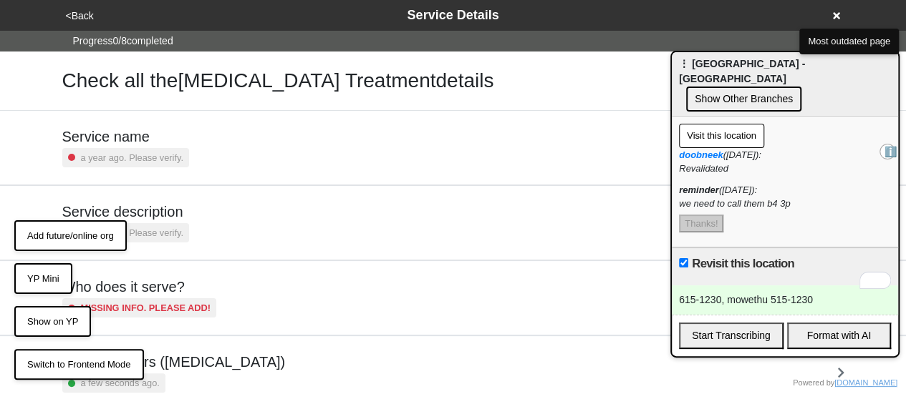
click at [741, 286] on div "615-1230, mowethu 515-1230" at bounding box center [784, 300] width 226 height 29
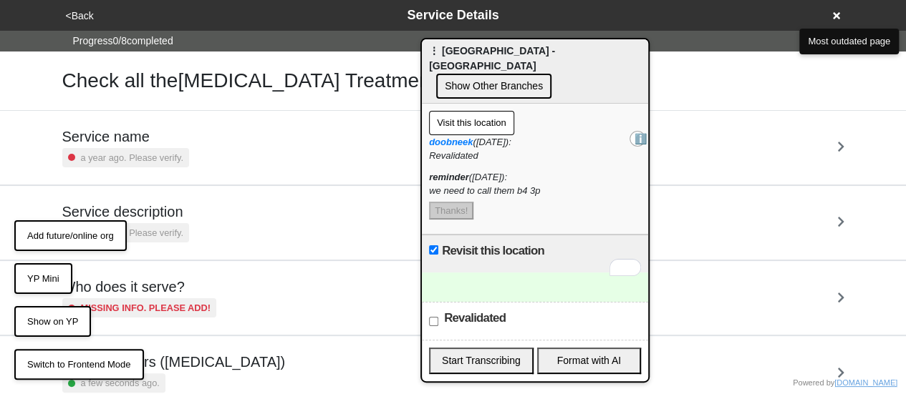
drag, startPoint x: 715, startPoint y: 65, endPoint x: 465, endPoint y: 52, distance: 250.2
click at [465, 52] on span "⋮ Saint Joseph's Medical Center - Queens" at bounding box center [492, 58] width 126 height 26
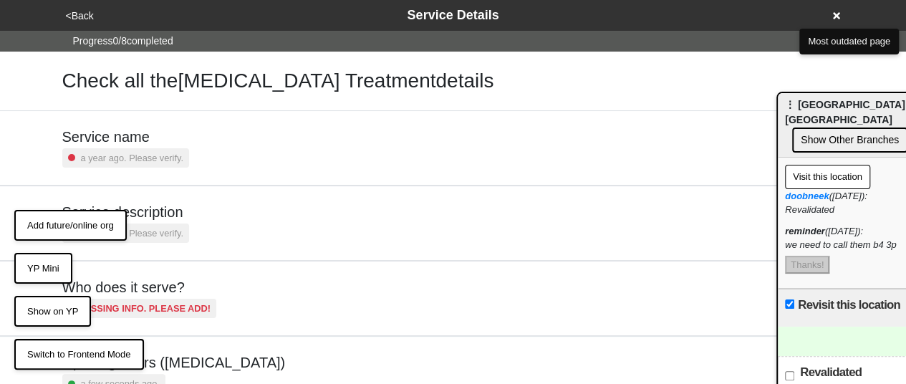
drag, startPoint x: 560, startPoint y: 54, endPoint x: 916, endPoint y: 109, distance: 359.9
click at [906, 109] on html "<Back Service Details Progress 0 / 8 completed Check all the Opioid Treatment d…" at bounding box center [453, 372] width 906 height 745
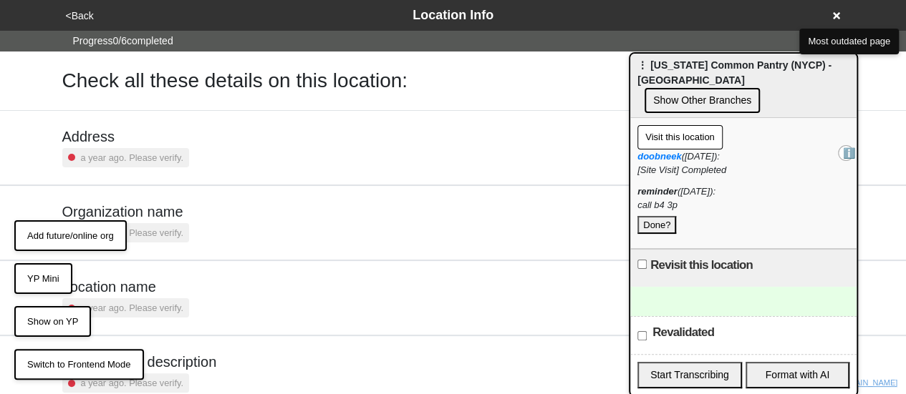
drag, startPoint x: 840, startPoint y: 108, endPoint x: 692, endPoint y: 69, distance: 152.4
click at [692, 69] on span "⋮ [US_STATE] Common Pantry (NYCP) - [GEOGRAPHIC_DATA]" at bounding box center [734, 72] width 194 height 26
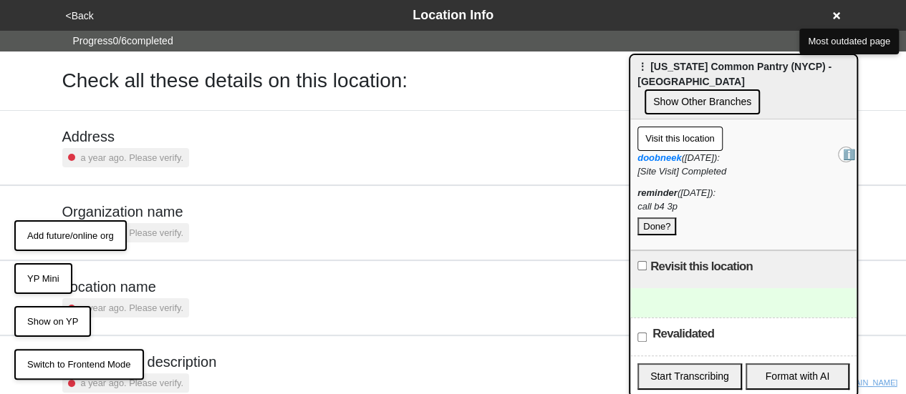
scroll to position [197, 0]
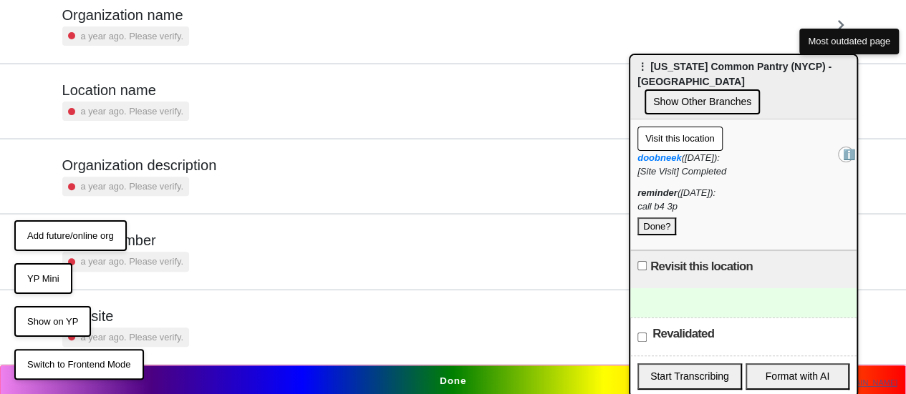
click at [176, 248] on div "Phone number a year ago. Please verify." at bounding box center [125, 251] width 127 height 39
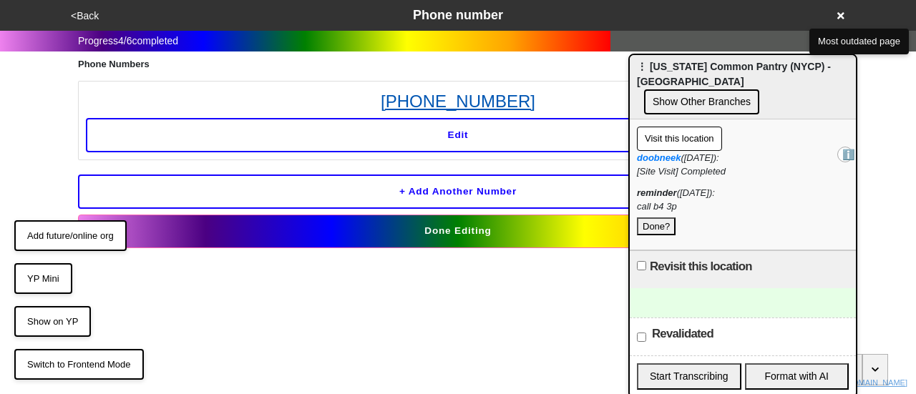
click at [437, 104] on link "[PHONE_NUMBER]" at bounding box center [458, 102] width 744 height 26
click at [661, 218] on button "Done?" at bounding box center [656, 227] width 39 height 19
click at [662, 288] on div at bounding box center [743, 302] width 226 height 29
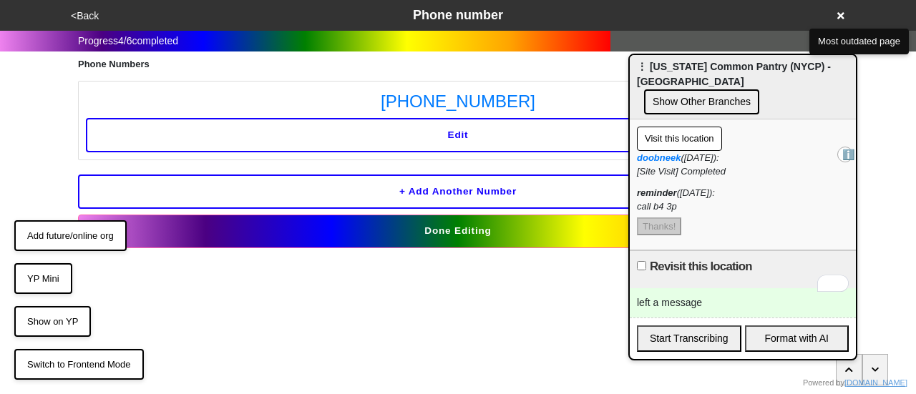
click at [676, 127] on button "Visit this location" at bounding box center [679, 139] width 85 height 24
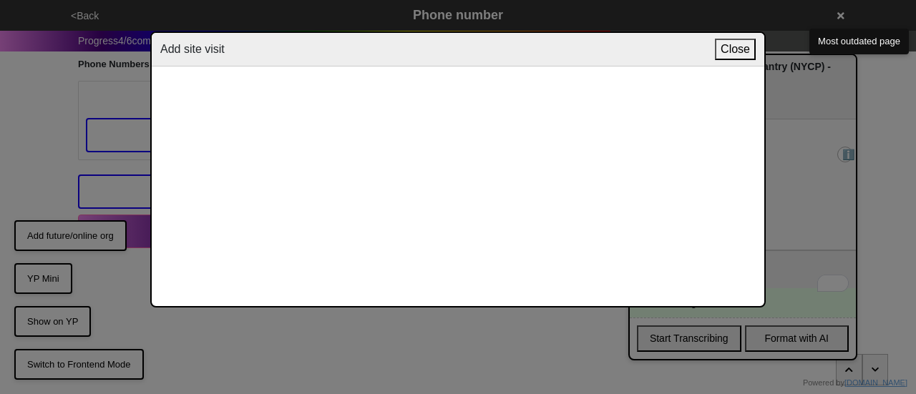
click at [738, 49] on button "Close" at bounding box center [735, 49] width 41 height 21
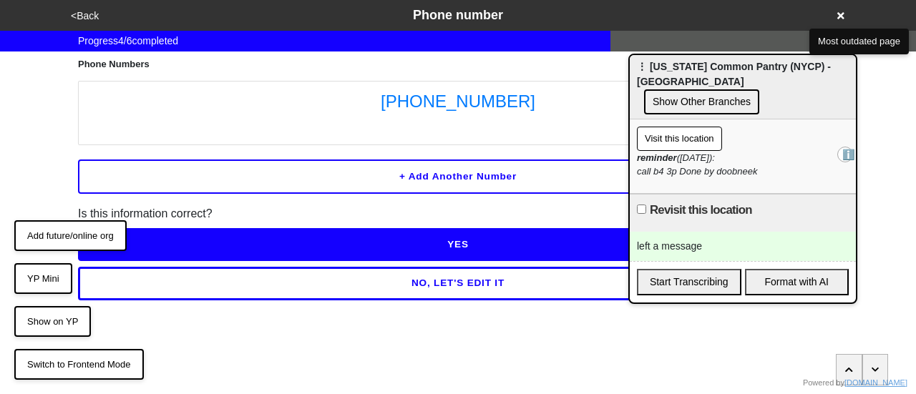
click at [760, 151] on div "reminder ([DATE]): call b4 3p Done by doobneek" at bounding box center [743, 165] width 212 height 28
click at [674, 127] on button "Visit this location" at bounding box center [679, 139] width 85 height 24
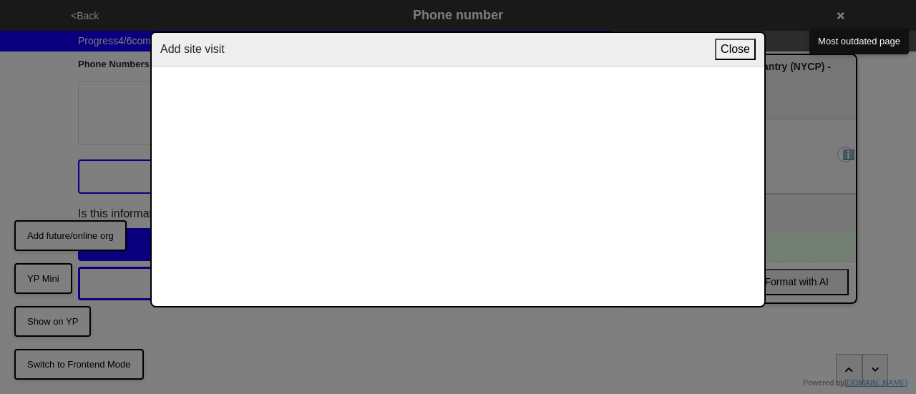
click at [800, 79] on div "Add site visit Close" at bounding box center [458, 197] width 916 height 394
click at [878, 135] on div "Add site visit Close" at bounding box center [458, 197] width 916 height 394
click at [742, 54] on button "Close" at bounding box center [735, 49] width 41 height 21
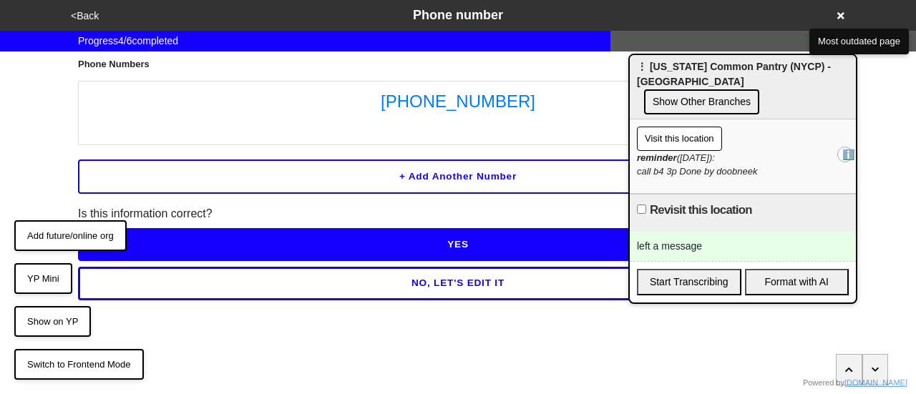
click at [706, 127] on button "Visit this location" at bounding box center [679, 139] width 85 height 24
click at [700, 130] on button "Visit this location" at bounding box center [679, 139] width 85 height 24
click at [790, 232] on div "left a message" at bounding box center [743, 246] width 226 height 29
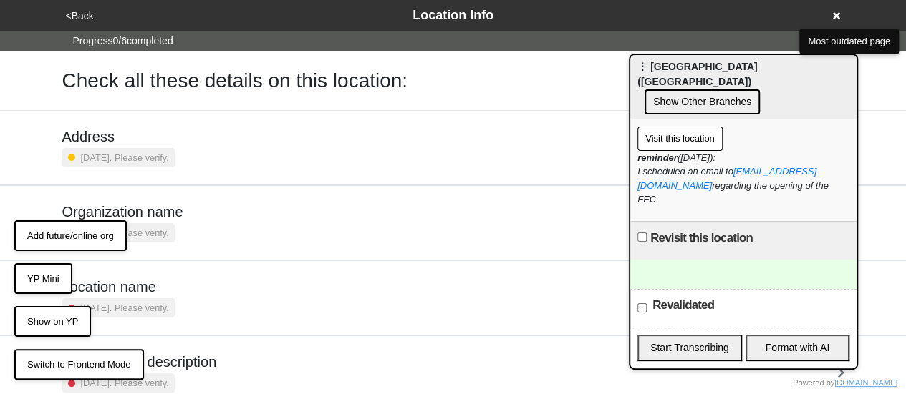
click at [678, 127] on button "Visit this location" at bounding box center [679, 139] width 85 height 24
click at [409, 52] on div "Check all these details on this location:" at bounding box center [453, 81] width 816 height 59
click at [836, 15] on icon at bounding box center [836, 15] width 7 height 7
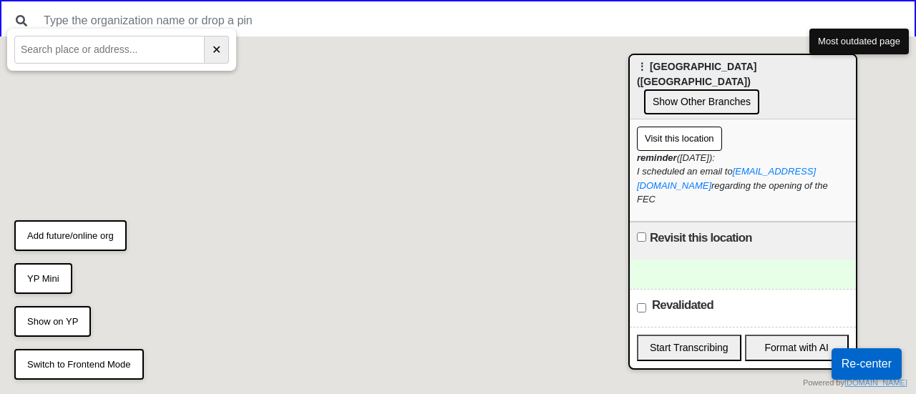
click at [304, 24] on input "text" at bounding box center [472, 20] width 874 height 27
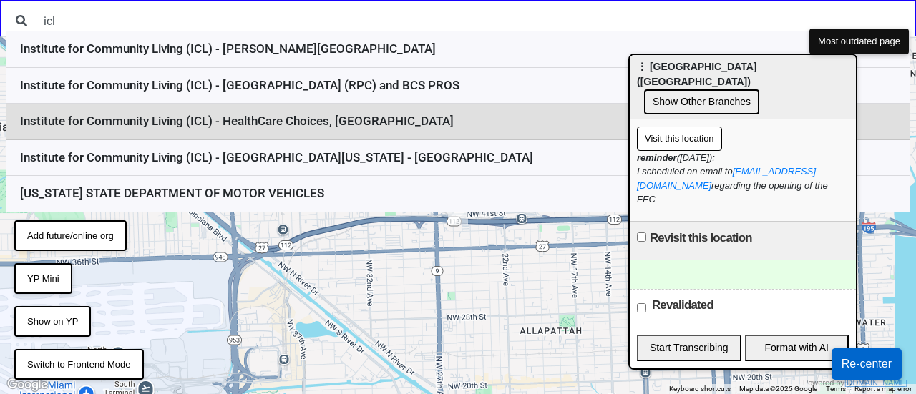
type input "icl"
click at [358, 130] on li "Institute for Community Living (ICL) - HealthCare Choices, Bensonhurst" at bounding box center [458, 122] width 905 height 37
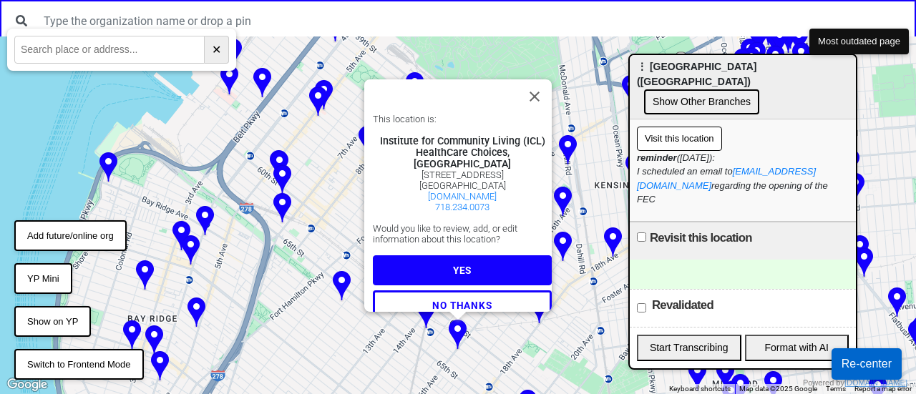
click at [455, 265] on span "YES" at bounding box center [462, 270] width 19 height 11
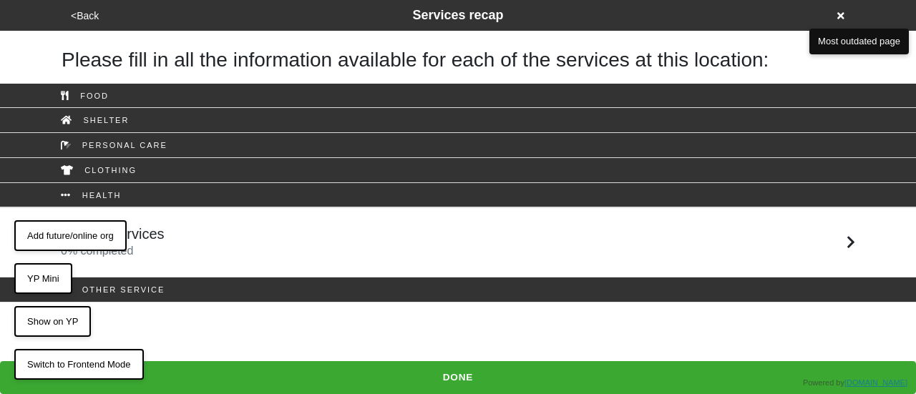
click at [346, 235] on div "Patient Services 0 % completed" at bounding box center [458, 242] width 816 height 34
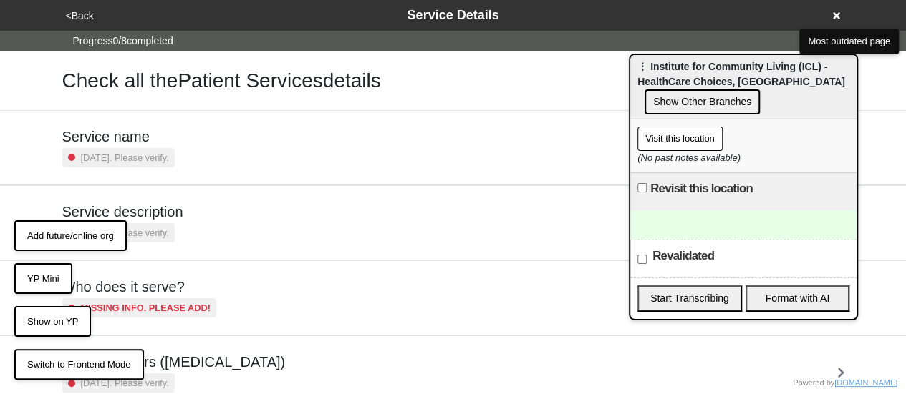
click at [49, 82] on div "Check all the Patient Services details" at bounding box center [453, 81] width 816 height 59
click at [793, 229] on div at bounding box center [743, 224] width 226 height 29
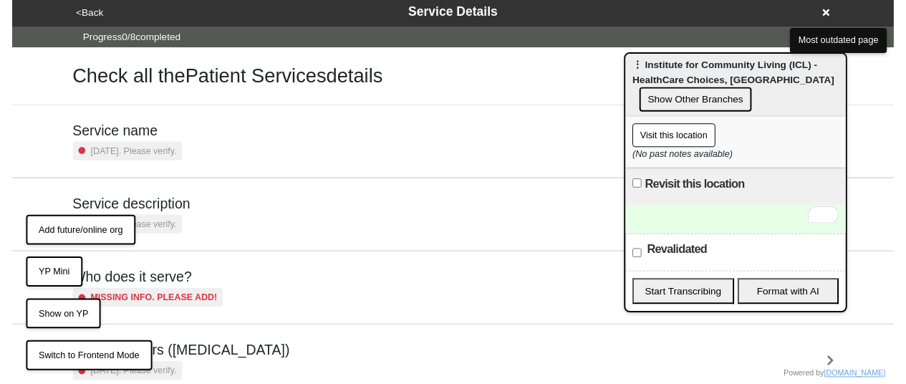
scroll to position [346, 0]
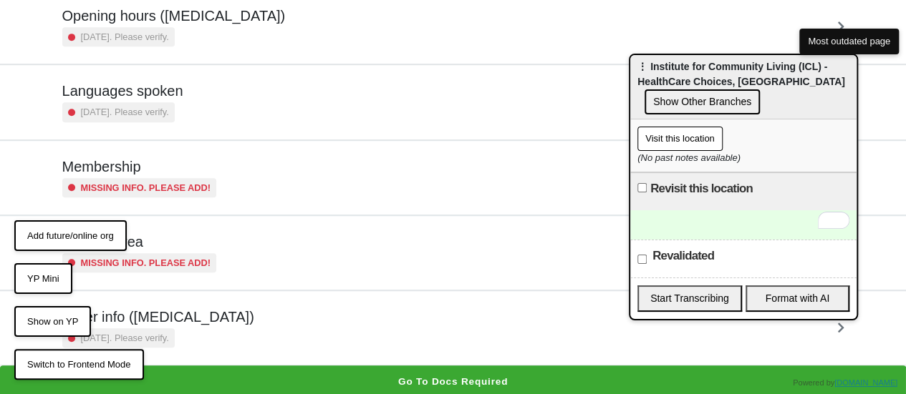
click at [666, 221] on div "To enrich screen reader interactions, please activate Accessibility in Grammarl…" at bounding box center [743, 224] width 226 height 29
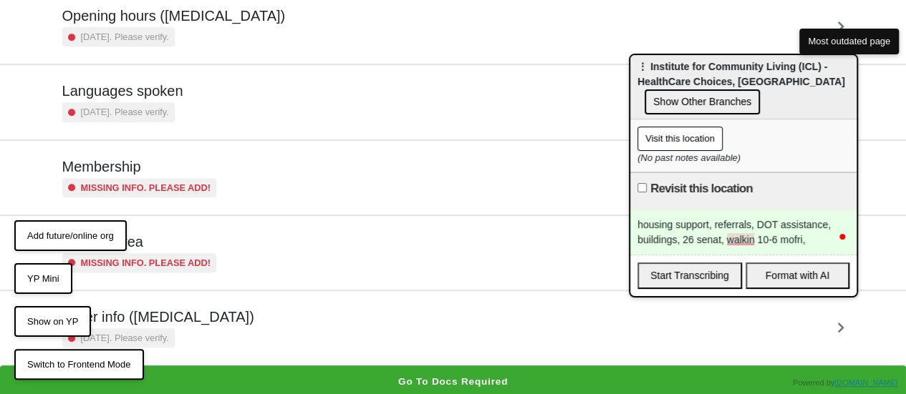
click at [828, 220] on div "housing support, referrals, DOT assistance, buildings, 26 senat, walkin 10-6 mo…" at bounding box center [743, 232] width 226 height 44
drag, startPoint x: 829, startPoint y: 224, endPoint x: 752, endPoint y: 225, distance: 76.6
click at [752, 225] on div "housing support, referrals, DOT assistance , buildings, 26 senat, walkin 10-6 m…" at bounding box center [743, 232] width 226 height 44
click at [763, 223] on div "housing support, referrals, buildings, 26 senat, walkin 10-6 mofri," at bounding box center [743, 232] width 226 height 44
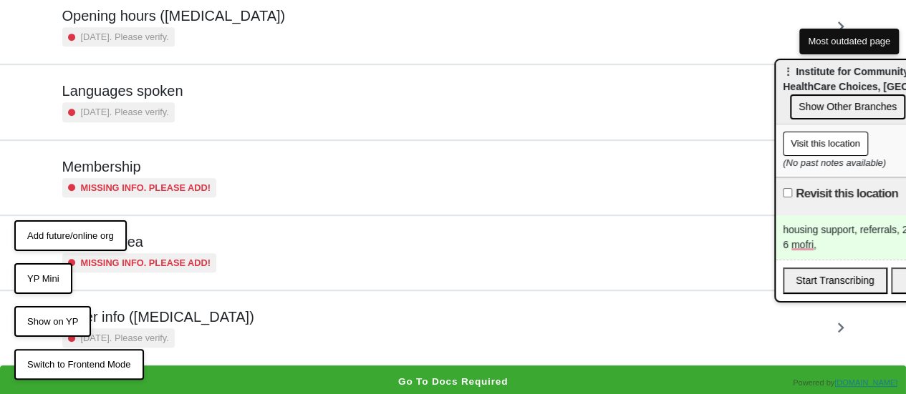
drag, startPoint x: 675, startPoint y: 72, endPoint x: 829, endPoint y: 77, distance: 154.0
click at [829, 77] on div "⋮ Institute for Community Living (ICL) - HealthCare Choices, Bensonhurst Show O…" at bounding box center [888, 92] width 226 height 64
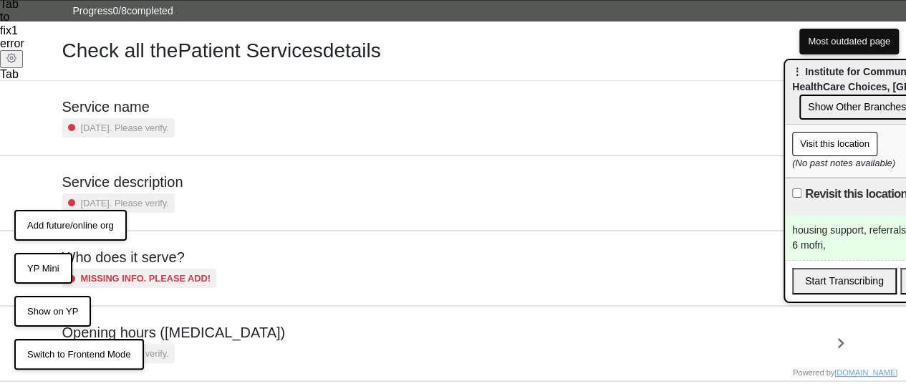
scroll to position [0, 0]
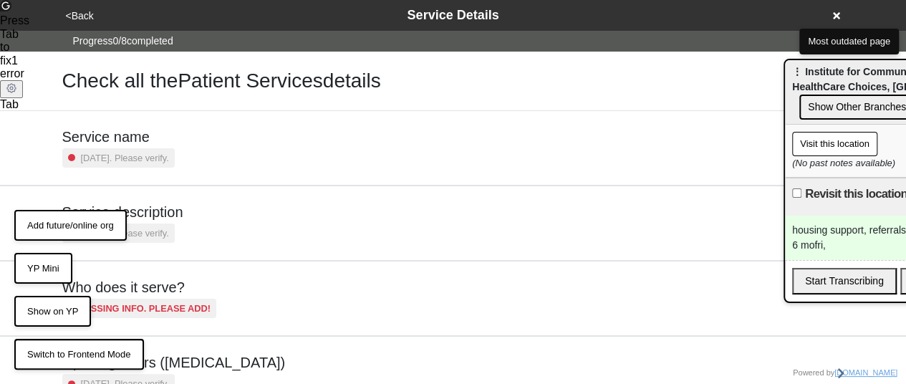
click at [825, 242] on div "housing support, referrals, 26 senat, walkin 10-6 mofri," at bounding box center [898, 237] width 226 height 44
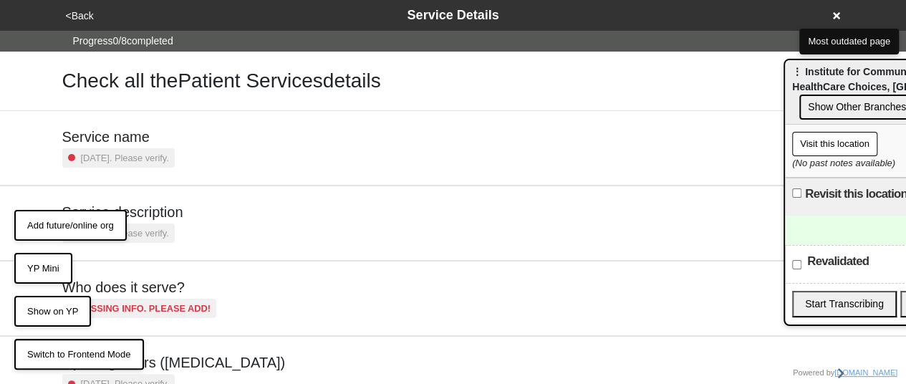
click at [87, 230] on button "Add future/online org" at bounding box center [70, 225] width 112 height 31
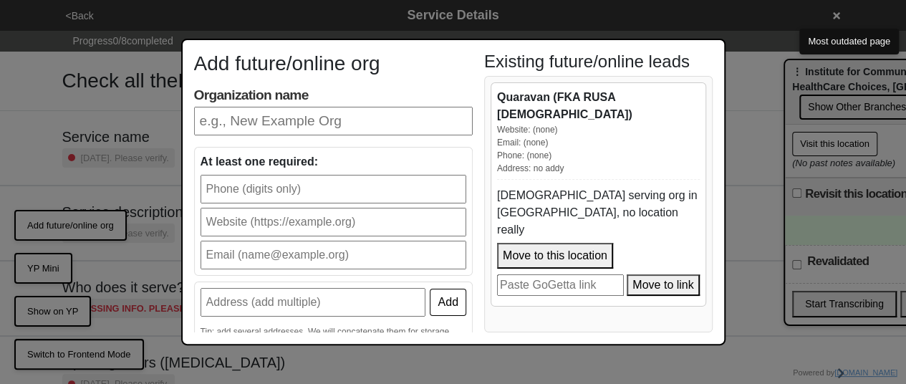
click at [268, 120] on input "Organization name" at bounding box center [333, 121] width 278 height 29
type input "Mount"
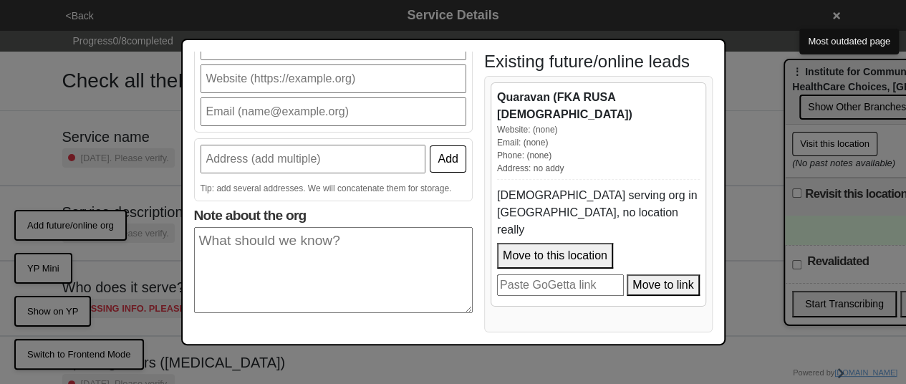
paste input "mdembicer@mountbh.org"
type input "mdembicer@mountbh.org"
click at [338, 159] on input "text" at bounding box center [312, 159] width 225 height 29
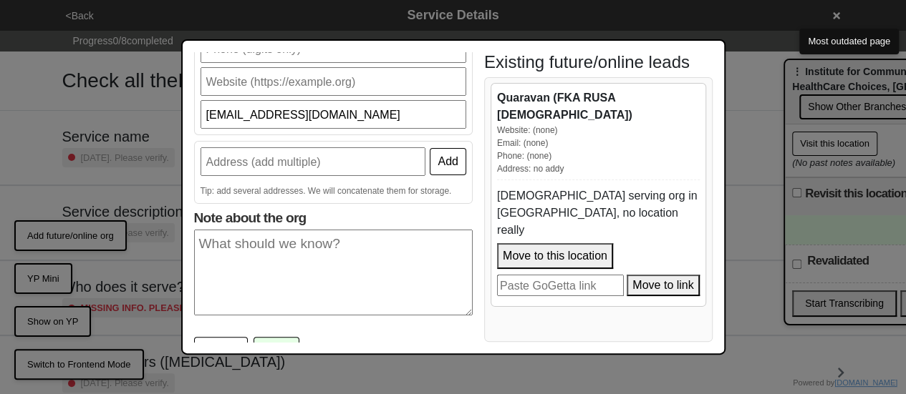
scroll to position [141, 0]
drag, startPoint x: 263, startPoint y: 245, endPoint x: 228, endPoint y: 156, distance: 95.4
paste input "12 Boerum St #2B, Brooklyn, NY 11206"
type input "12 Boerum St #2B, Brooklyn, NY 11206"
click at [444, 162] on button "Add" at bounding box center [448, 162] width 36 height 27
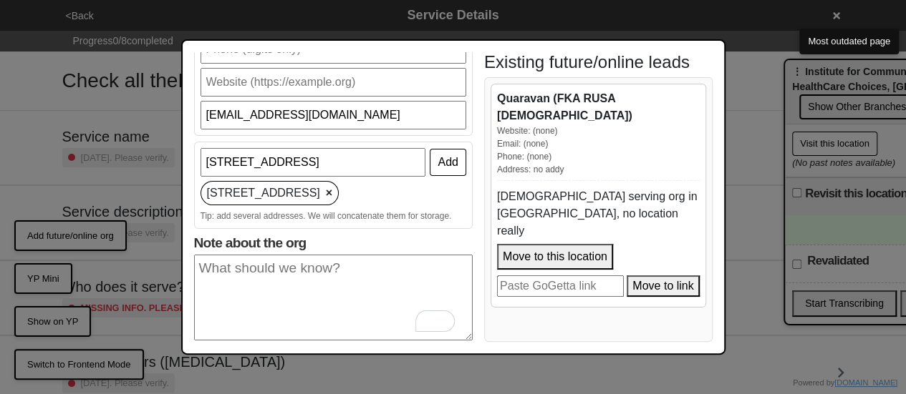
click at [291, 273] on textarea "Note about the org" at bounding box center [333, 298] width 278 height 86
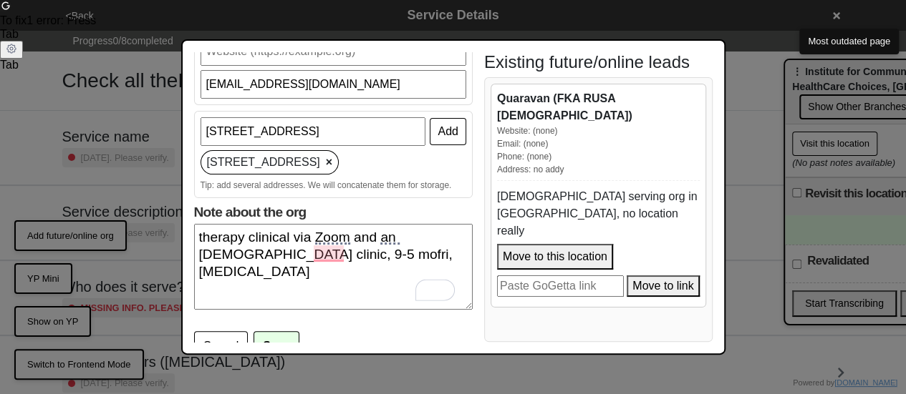
scroll to position [188, 0]
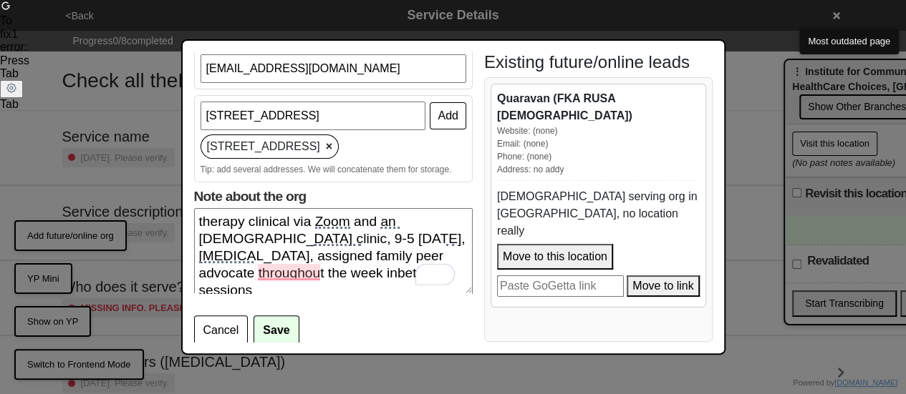
type textarea "therapy clinical via Zoom and an 8-12 year old clinic, 9-5 Monday, peer support…"
click at [271, 326] on button "Save" at bounding box center [275, 331] width 45 height 30
click at [346, 215] on textarea "therapy clinical via Zoom and an 8-12 year old clinic, 9-5 Monday, peer support…" at bounding box center [333, 251] width 278 height 86
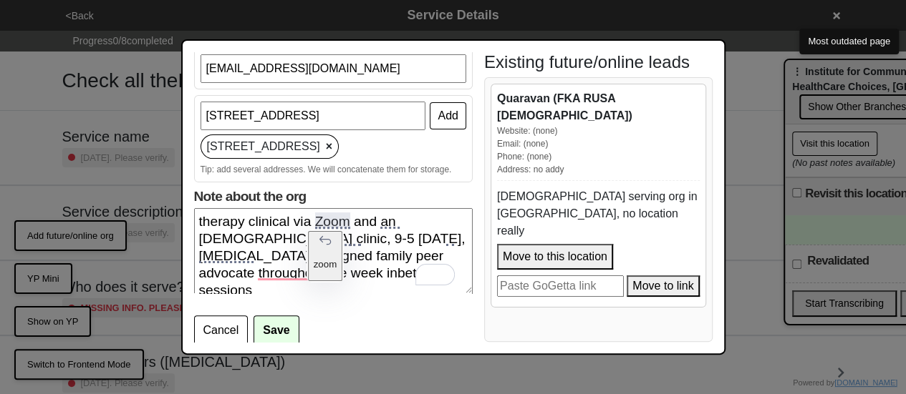
click at [346, 215] on textarea "therapy clinical via Zoom and an 8-12 year old clinic, 9-5 Monday, peer support…" at bounding box center [333, 251] width 278 height 86
click at [339, 144] on div "12 Boerum St #2B, Brooklyn, NY 11206 ×" at bounding box center [269, 147] width 139 height 24
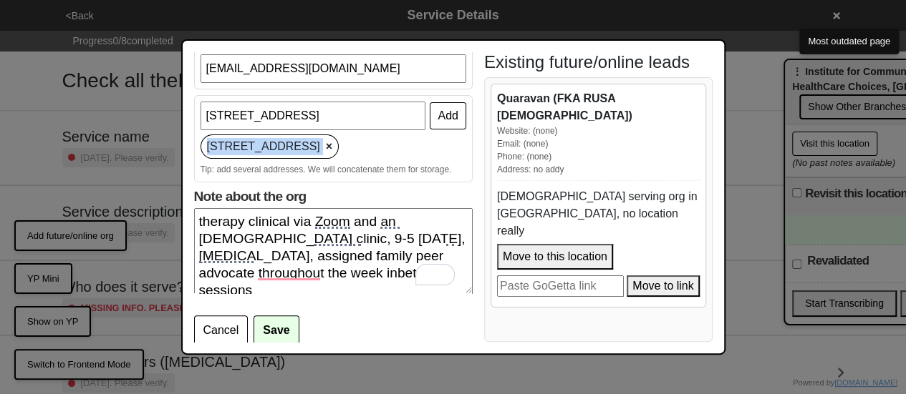
click at [339, 144] on div "12 Boerum St #2B, Brooklyn, NY 11206 ×" at bounding box center [269, 147] width 139 height 24
copy div "12 Boerum St #2B, Brooklyn, NY 11206"
click at [269, 319] on button "Save" at bounding box center [275, 331] width 45 height 30
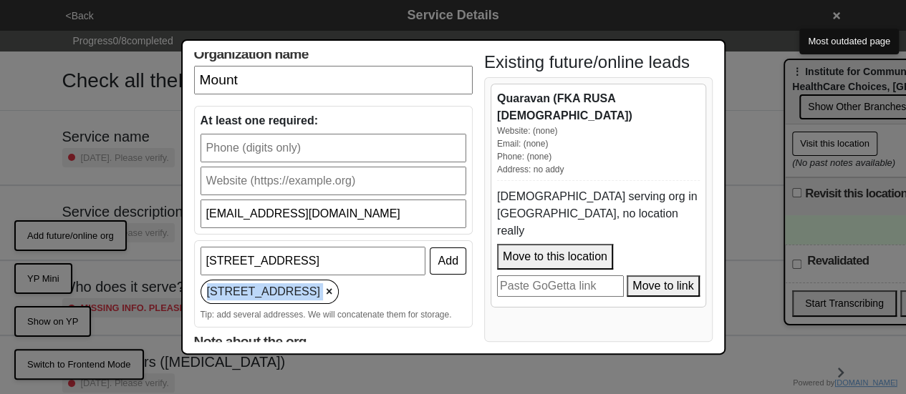
scroll to position [0, 0]
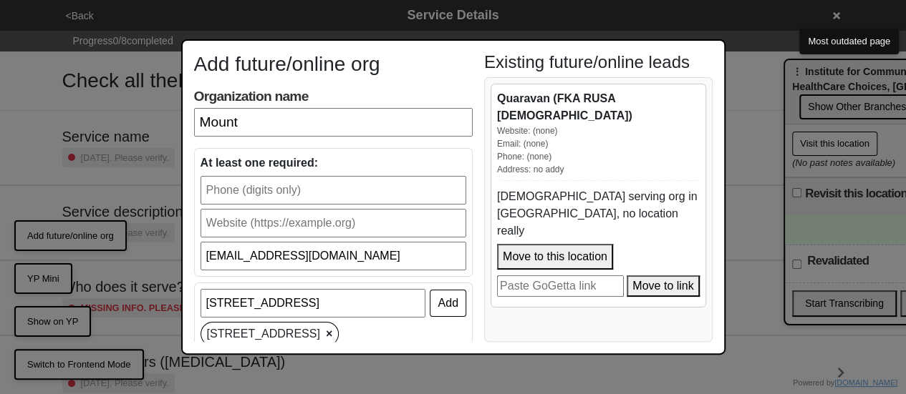
click at [266, 122] on input "Mount" at bounding box center [333, 122] width 278 height 29
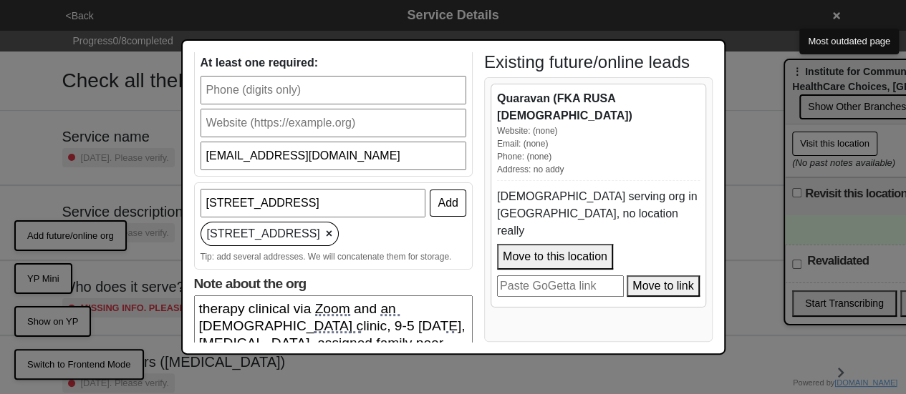
scroll to position [188, 0]
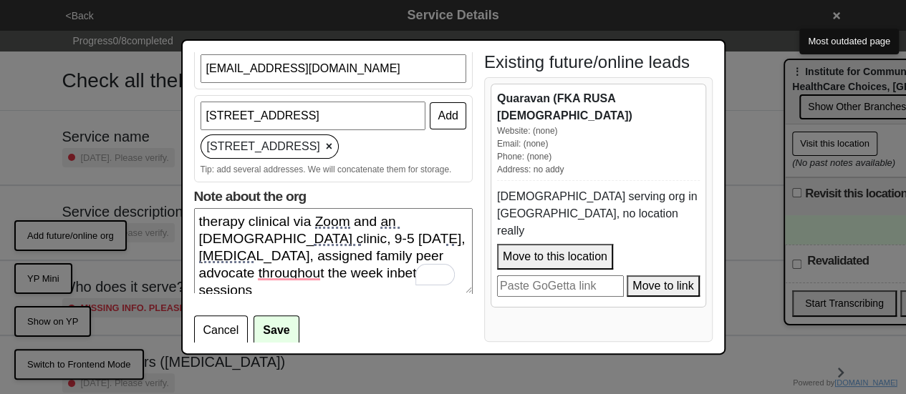
click at [332, 143] on span "×" at bounding box center [329, 146] width 6 height 17
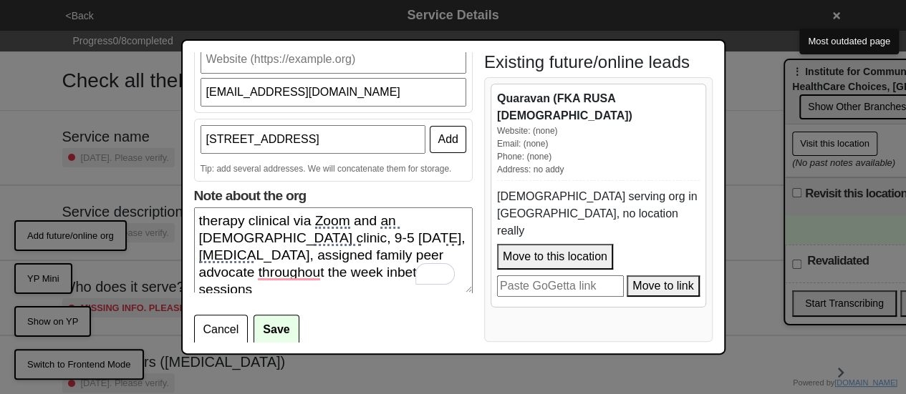
drag, startPoint x: 308, startPoint y: 138, endPoint x: 266, endPoint y: 136, distance: 41.6
click at [266, 136] on input "12 Boerum St #2B, Brooklyn, NY 11206" at bounding box center [312, 139] width 225 height 29
paste input "12 Boerum St #2B, Brooklyn, NY 11206"
click at [282, 140] on input "12 Boerum St #2B, Brooklyn, NY 11206" at bounding box center [312, 139] width 225 height 29
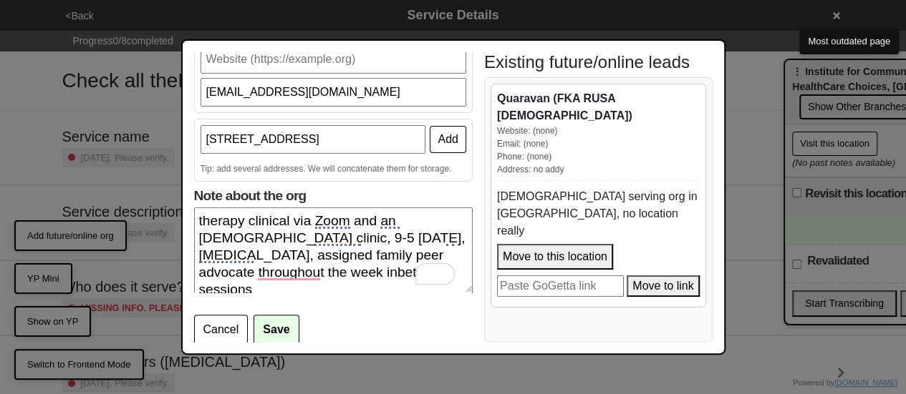
click at [282, 140] on input "12 Boerum St #2B, Brooklyn, NY 11206" at bounding box center [312, 139] width 225 height 29
click at [285, 138] on input "12 Boerum St #2B, Brooklyn, NY 11206" at bounding box center [312, 139] width 225 height 29
type input "12 Boerum St 2B, Brooklyn, NY 11206"
click at [441, 136] on button "Add" at bounding box center [448, 139] width 36 height 27
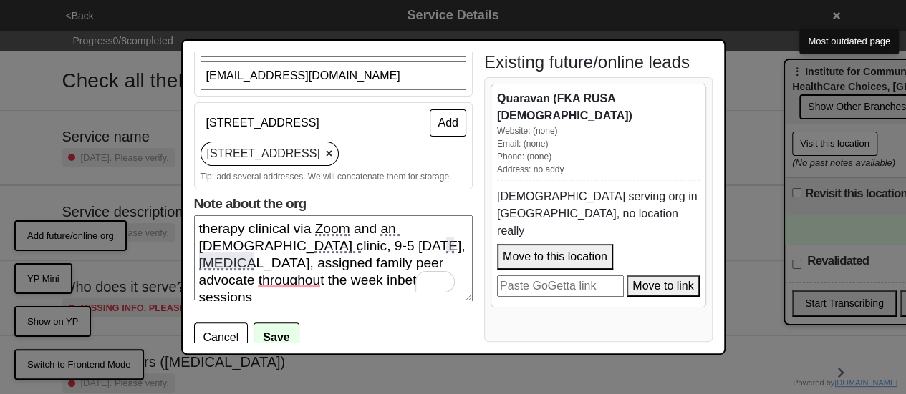
scroll to position [188, 0]
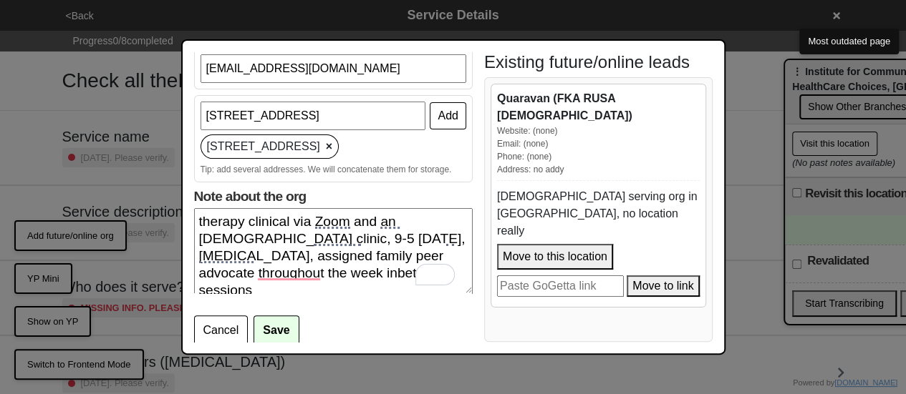
click at [277, 323] on button "Save" at bounding box center [275, 331] width 45 height 30
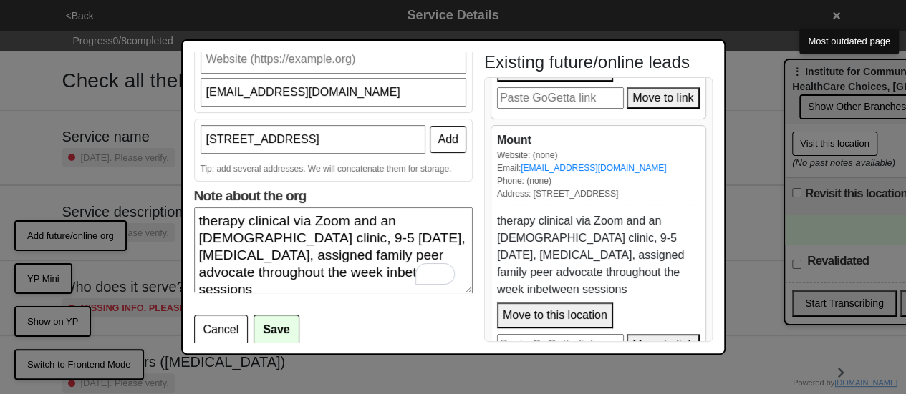
click at [742, 100] on div "Add future/online org Organization name Mount At least one required: mdembicer@…" at bounding box center [453, 197] width 906 height 394
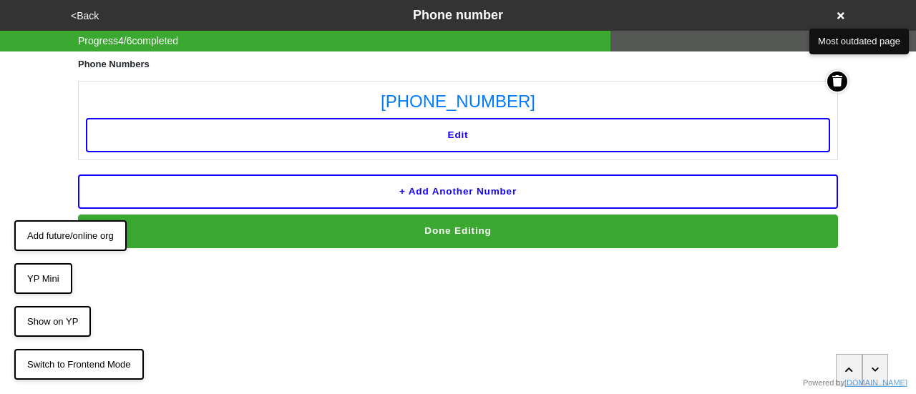
drag, startPoint x: 83, startPoint y: 15, endPoint x: 266, endPoint y: 37, distance: 183.9
click at [202, 34] on div "<Back Phone number Progress 4 / 6 completed Phone Numbers 718-238-6044 Edit + A…" at bounding box center [458, 124] width 916 height 248
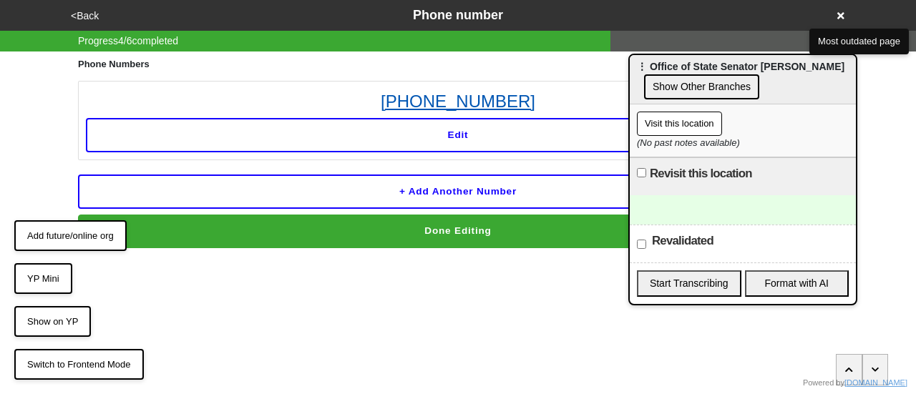
click at [480, 107] on link "718-238-6044" at bounding box center [458, 102] width 744 height 26
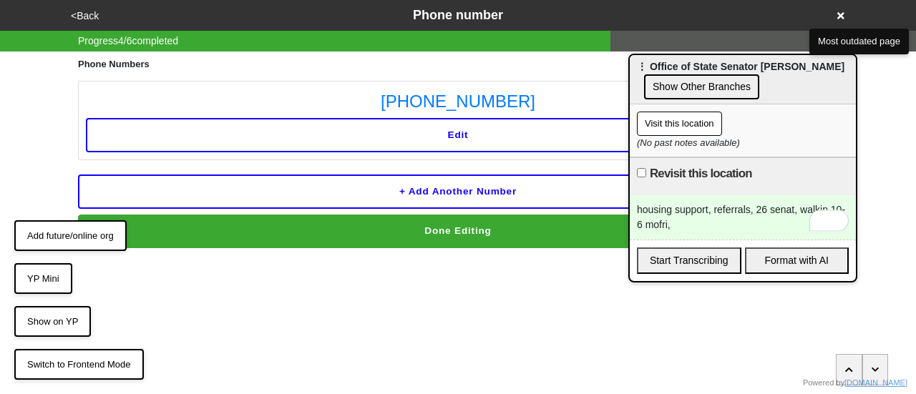
click at [595, 293] on html "<Back Phone number Progress 4 / 6 completed Phone Numbers 718-238-6044 Edit + A…" at bounding box center [458, 153] width 916 height 306
click at [642, 170] on input "Revisit this location" at bounding box center [641, 172] width 9 height 9
checkbox input "true"
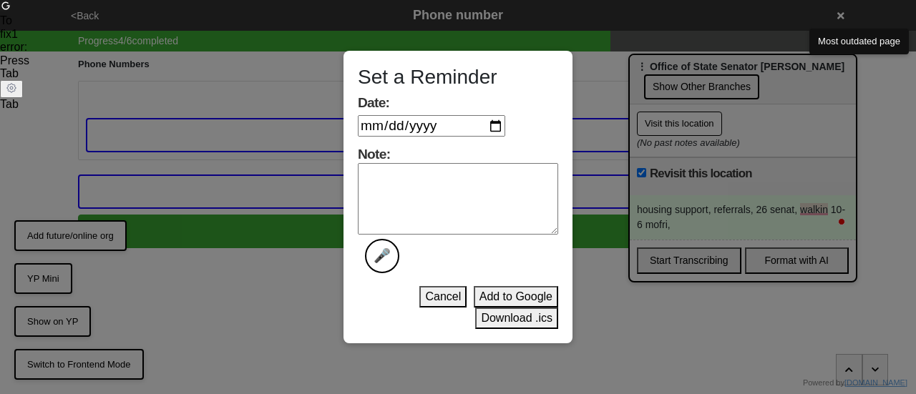
click at [495, 120] on input "Date:" at bounding box center [431, 125] width 147 height 21
type input "2025-08-26"
click at [421, 190] on textarea "Note: 🎤" at bounding box center [458, 199] width 200 height 72
type textarea "done"
click at [511, 327] on button "Download .ics" at bounding box center [516, 318] width 83 height 21
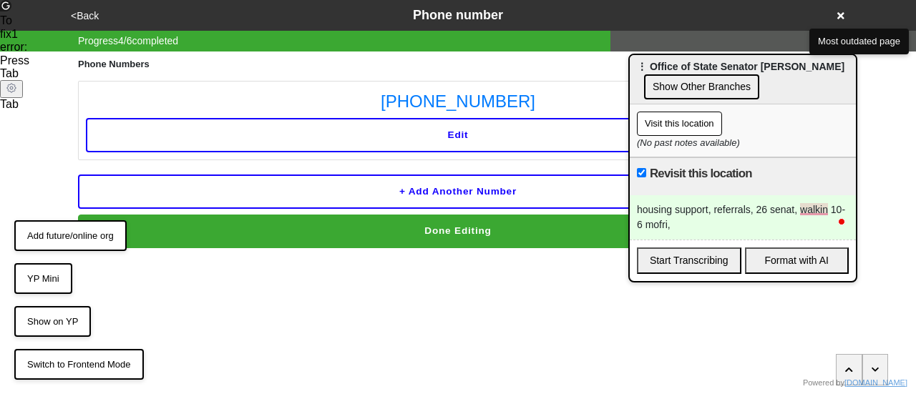
click at [883, 147] on div "<Back Phone number Progress 4 / 6 completed Phone Numbers 718-238-6044 Edit + A…" at bounding box center [458, 124] width 916 height 248
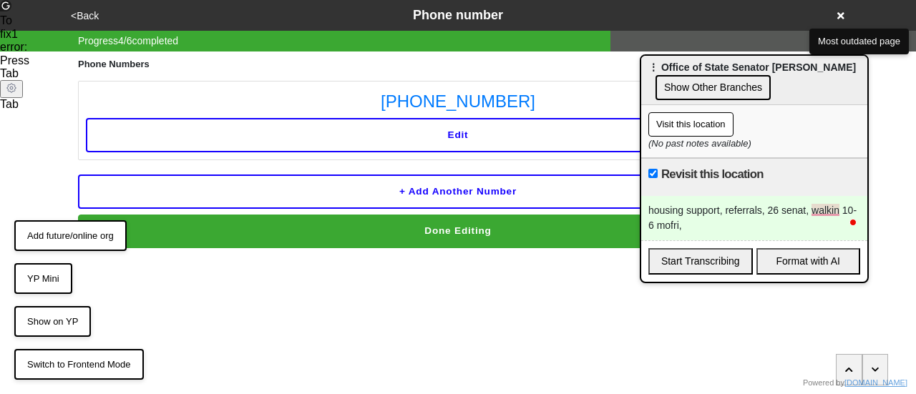
drag, startPoint x: 683, startPoint y: 61, endPoint x: 912, endPoint y: 120, distance: 236.7
click at [868, 105] on div "⋮ Office of State Senator Andrew Gounardes Show Other Branches" at bounding box center [754, 80] width 226 height 49
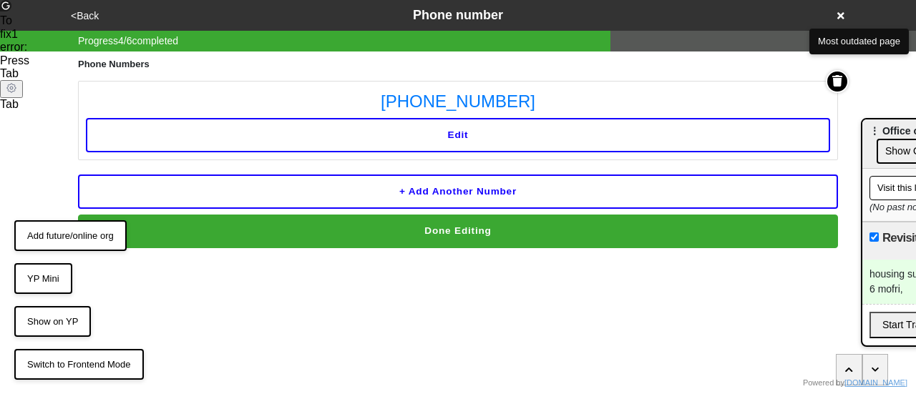
click at [844, 20] on div "<Back Phone number" at bounding box center [458, 15] width 783 height 19
click at [841, 17] on icon at bounding box center [841, 16] width 7 height 10
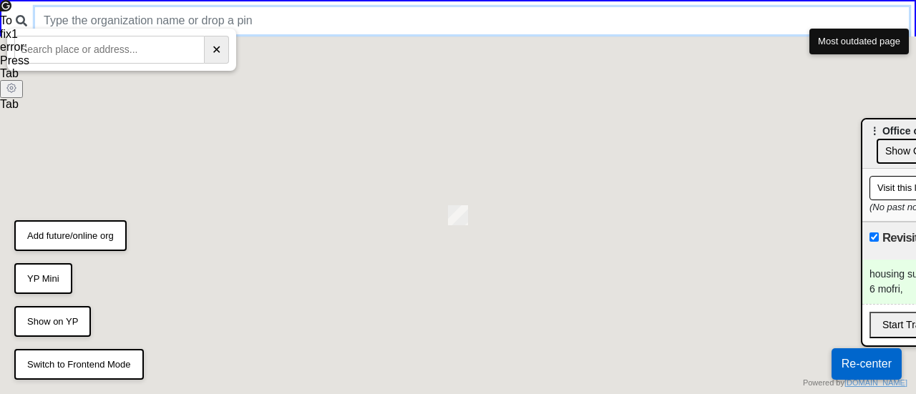
click at [258, 27] on input "text" at bounding box center [472, 20] width 874 height 27
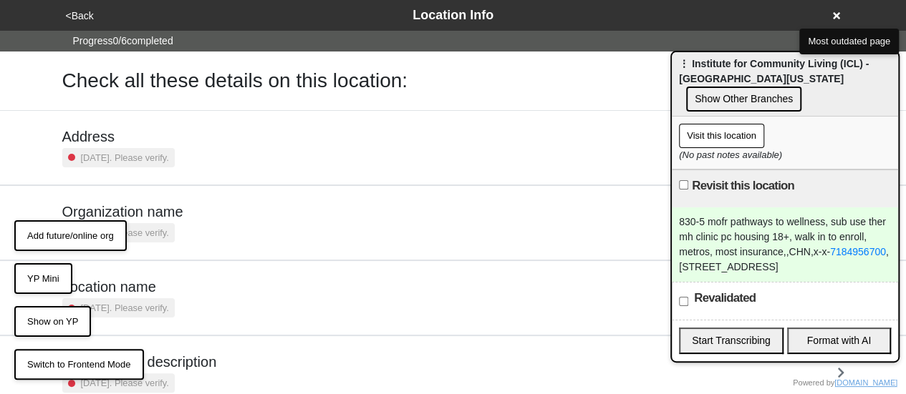
click at [838, 13] on icon at bounding box center [836, 15] width 7 height 7
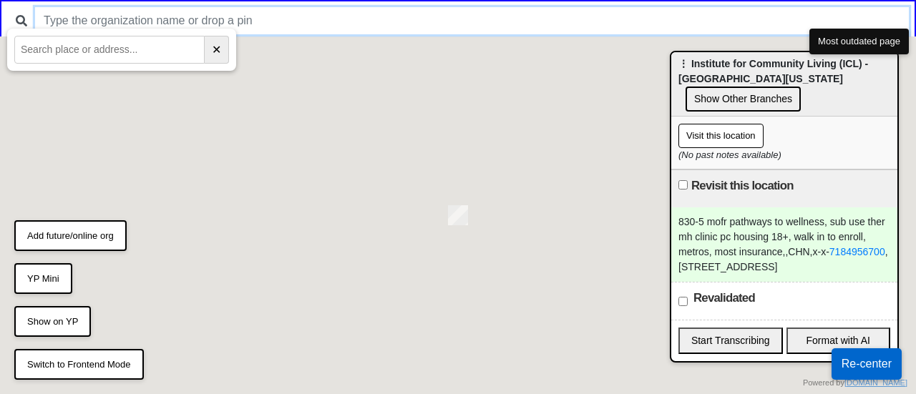
click at [534, 26] on input "text" at bounding box center [472, 20] width 874 height 27
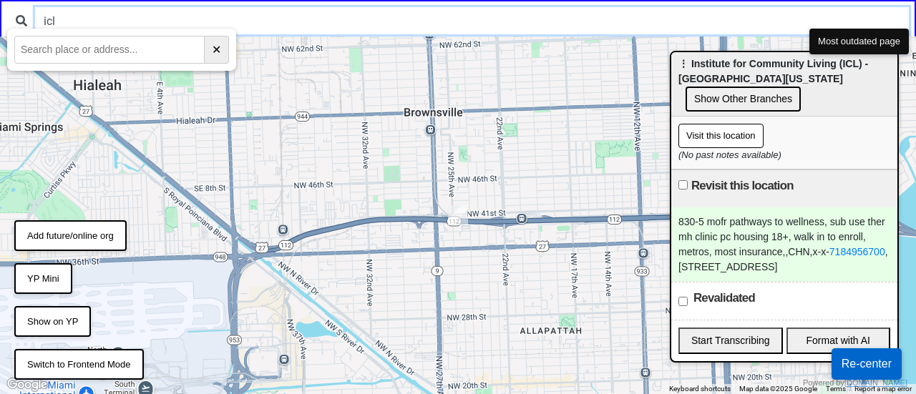
type input "icl"
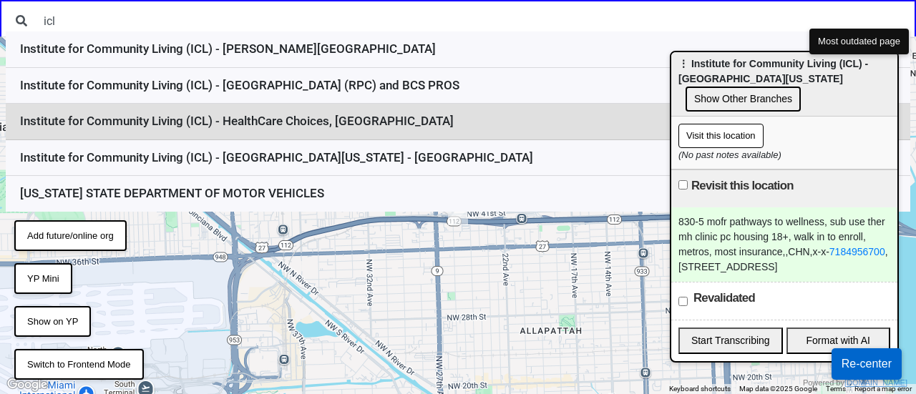
click at [383, 127] on li "Institute for Community Living (ICL) - HealthCare Choices, [GEOGRAPHIC_DATA]" at bounding box center [458, 122] width 905 height 37
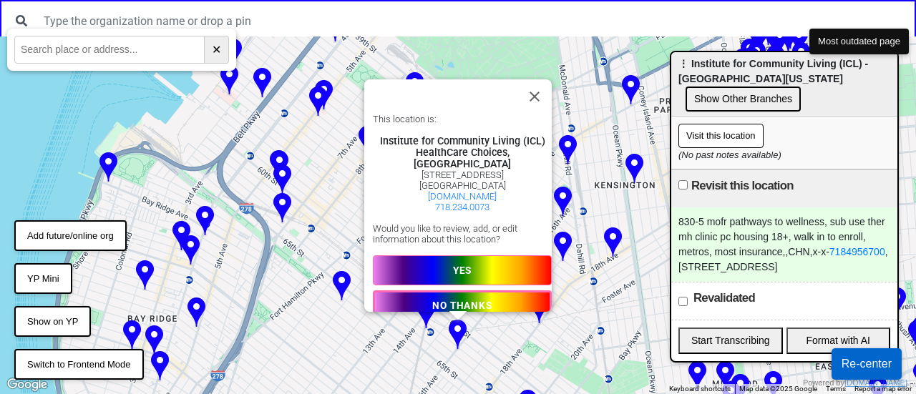
click at [445, 265] on button "YES" at bounding box center [462, 271] width 179 height 30
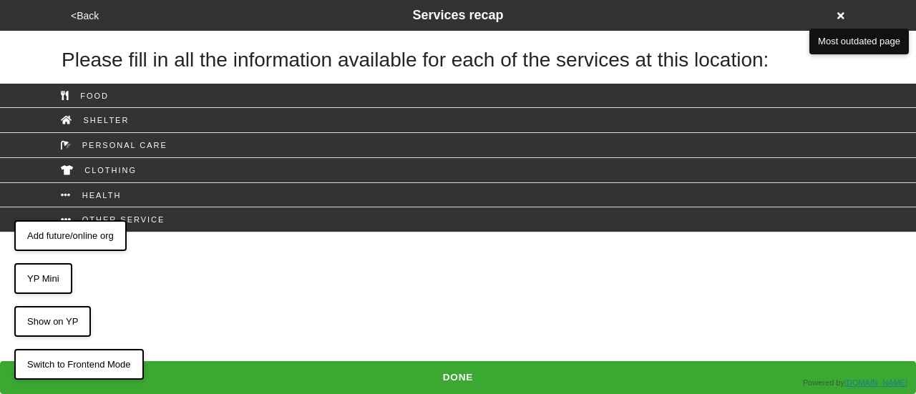
click at [87, 15] on button "<Back" at bounding box center [85, 16] width 37 height 16
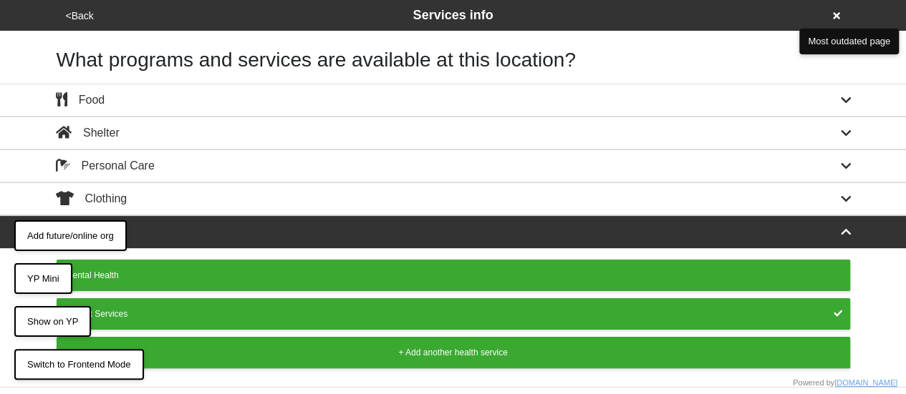
click at [87, 16] on button "<Back" at bounding box center [80, 16] width 37 height 16
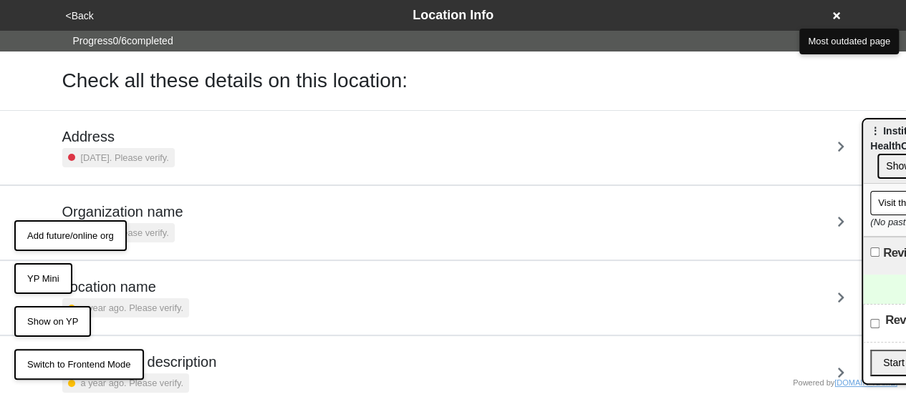
click at [155, 168] on div "Address 2 years ago. Please verify." at bounding box center [453, 148] width 816 height 74
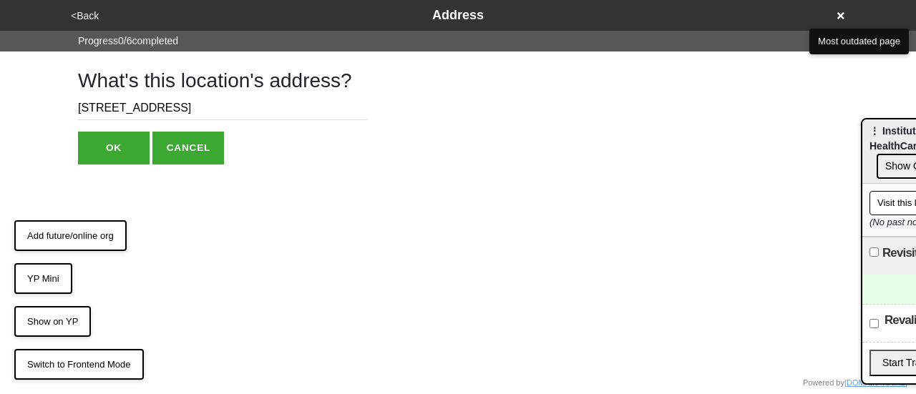
drag, startPoint x: 149, startPoint y: 107, endPoint x: 222, endPoint y: 101, distance: 73.3
click at [218, 103] on input "6209 16th Avenue" at bounding box center [222, 109] width 289 height 24
type input "6209 16th Ave"
click at [117, 157] on button "OK" at bounding box center [114, 148] width 72 height 33
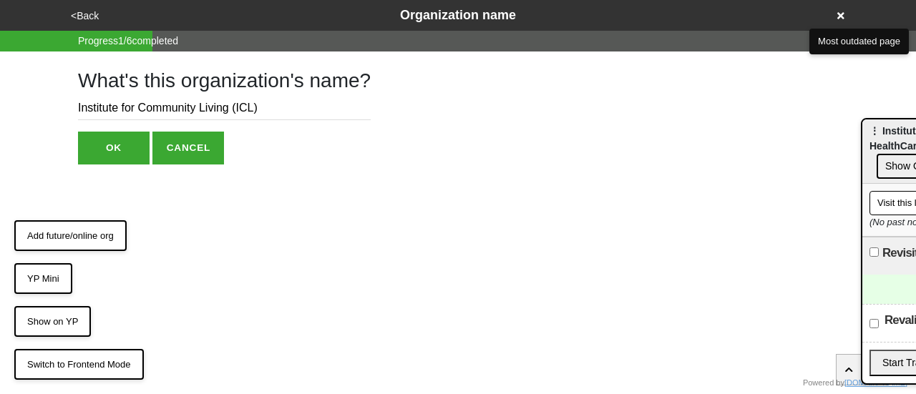
click at [120, 148] on button "OK" at bounding box center [114, 148] width 72 height 33
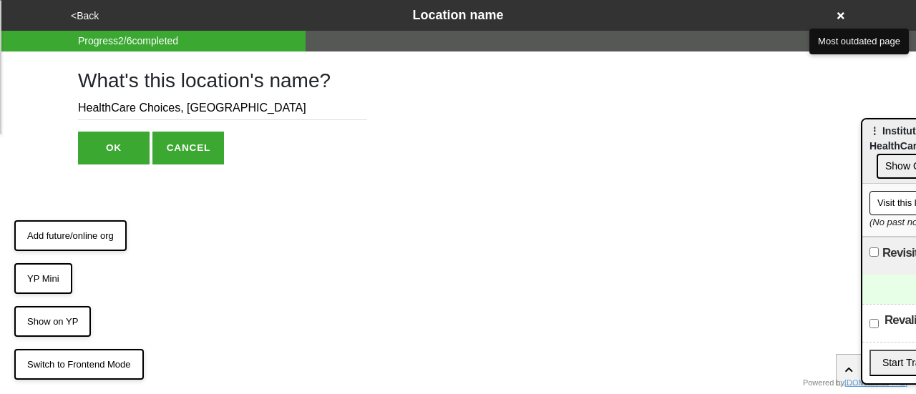
click at [83, 14] on button "<Back" at bounding box center [85, 16] width 37 height 16
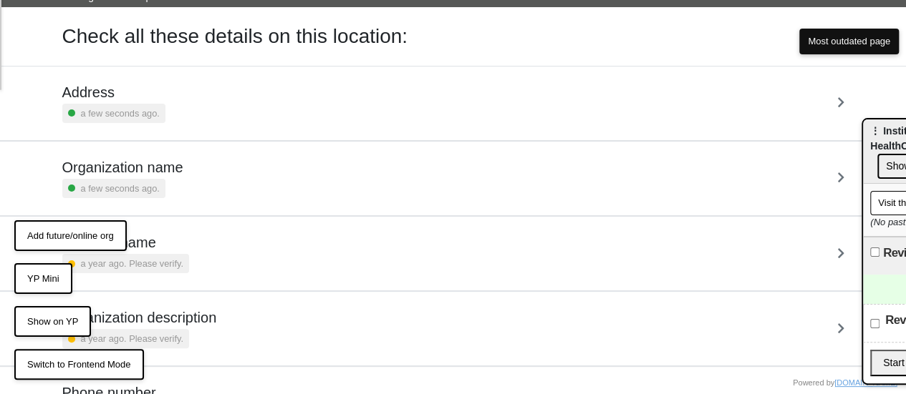
scroll to position [197, 0]
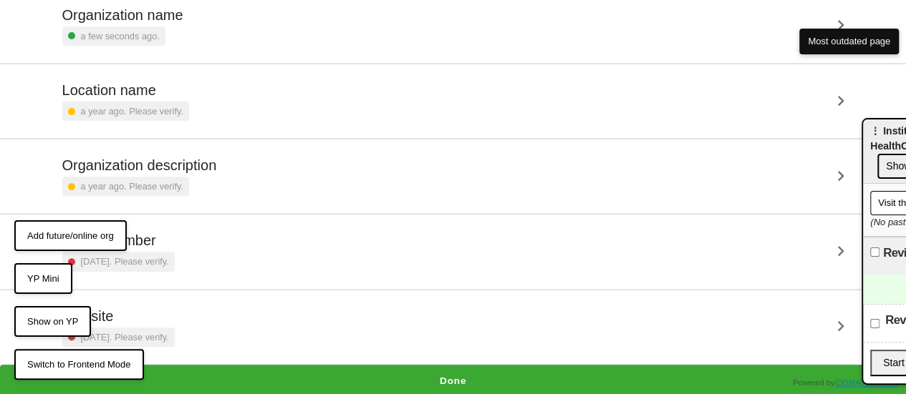
click at [52, 278] on button "YP Mini" at bounding box center [43, 278] width 58 height 31
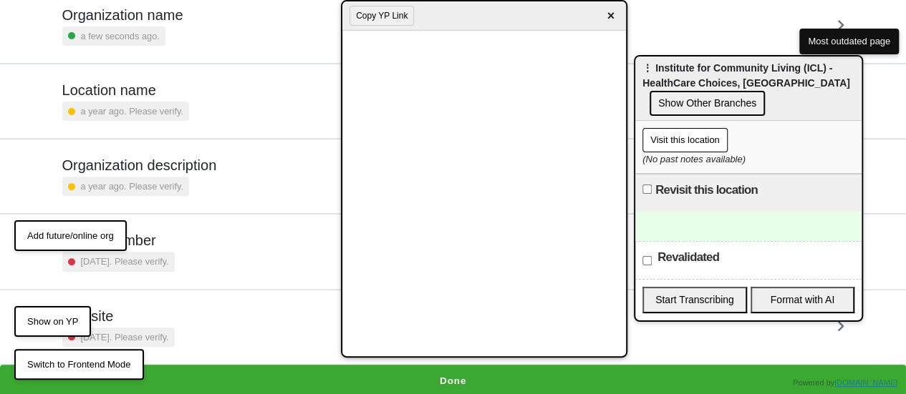
drag, startPoint x: 883, startPoint y: 136, endPoint x: 656, endPoint y: 73, distance: 236.2
click at [656, 73] on span "⋮ Institute for Community Living (ICL) - HealthCare Choices, Bensonhurst" at bounding box center [746, 75] width 208 height 26
click at [687, 223] on div at bounding box center [748, 226] width 226 height 29
click at [680, 218] on div "To enrich screen reader interactions, please activate Accessibility in Grammarl…" at bounding box center [748, 226] width 226 height 29
click at [725, 228] on div "To enrich screen reader interactions, please activate Accessibility in Grammarl…" at bounding box center [748, 226] width 226 height 29
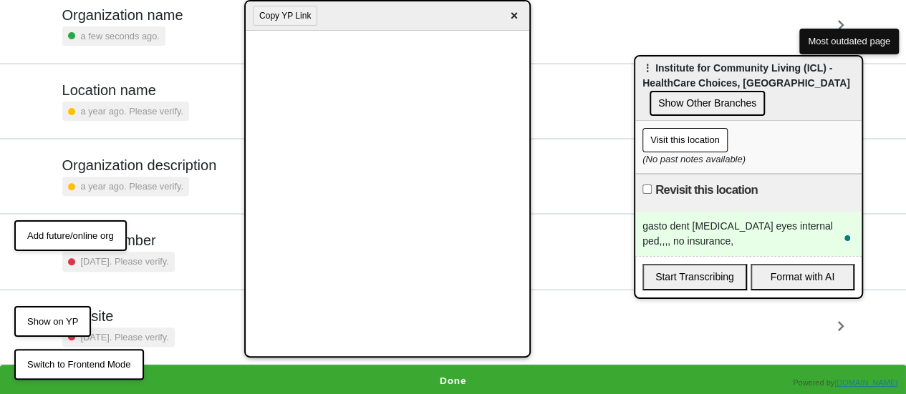
drag, startPoint x: 460, startPoint y: 20, endPoint x: 363, endPoint y: -21, distance: 104.9
click at [363, 0] on html "<Back Location Info Progress 0 / 6 completed Check all these details on this lo…" at bounding box center [453, 100] width 906 height 595
click at [450, 374] on button "Done" at bounding box center [453, 381] width 906 height 33
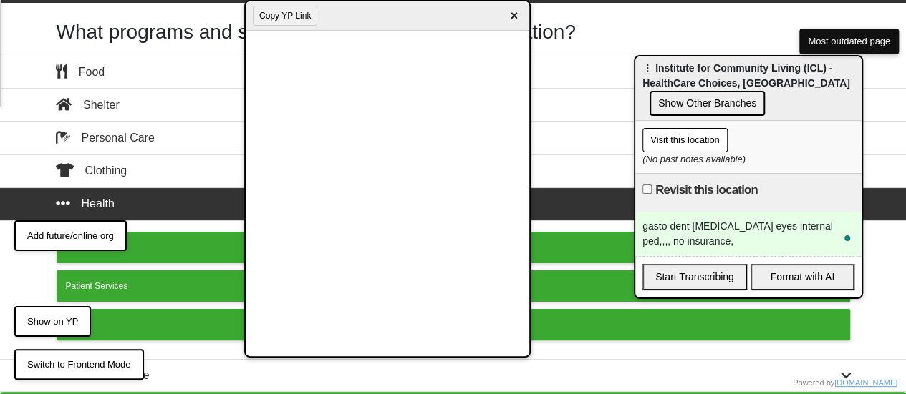
scroll to position [54, 0]
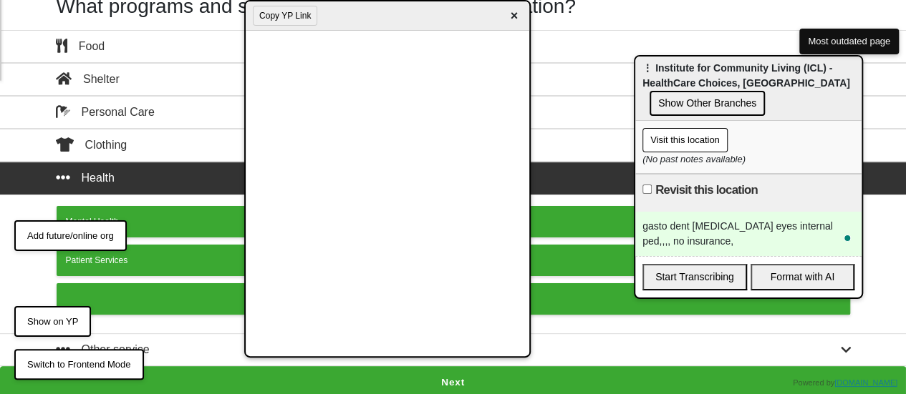
click at [473, 374] on button "Next" at bounding box center [453, 383] width 906 height 33
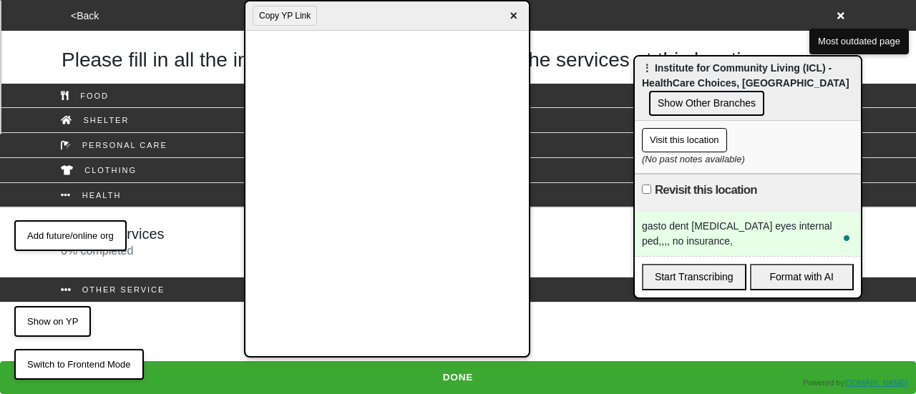
click at [155, 240] on h5 "Patient Services" at bounding box center [113, 233] width 104 height 17
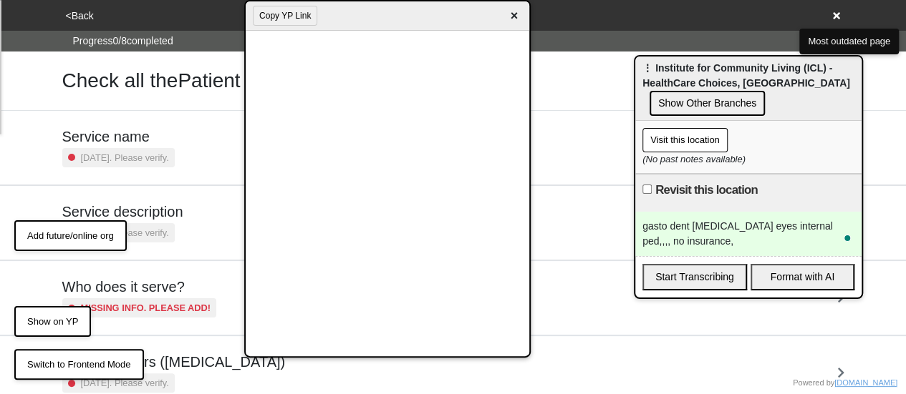
click at [152, 215] on h5 "Service description" at bounding box center [122, 211] width 121 height 17
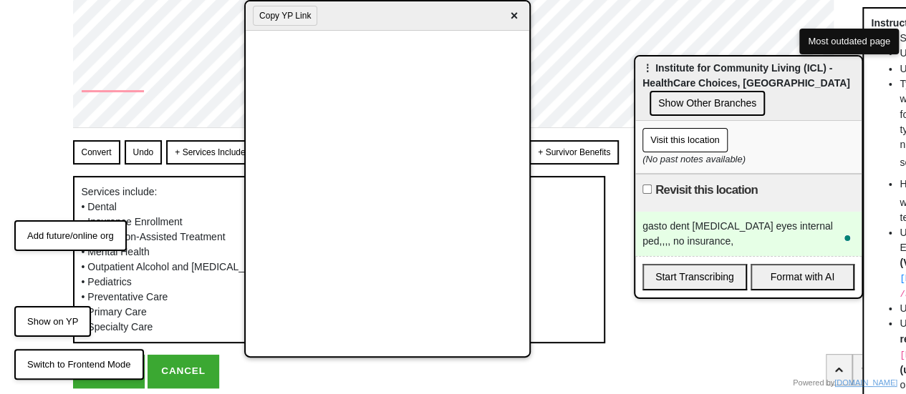
scroll to position [121, 0]
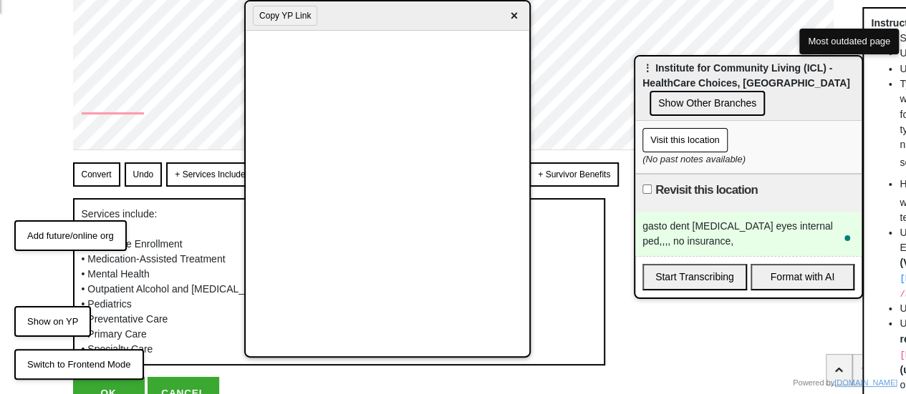
type textarea "x"
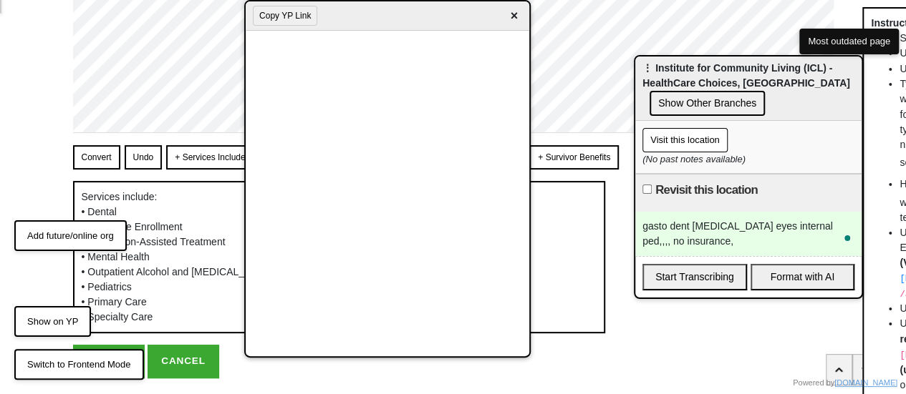
click at [709, 230] on div "gasto dent podiatry eyes internal ped,,,, no insurance," at bounding box center [748, 234] width 226 height 44
click at [701, 243] on div "gasto dent podiatry eyes internal ped,,,, no insurance," at bounding box center [748, 234] width 226 height 44
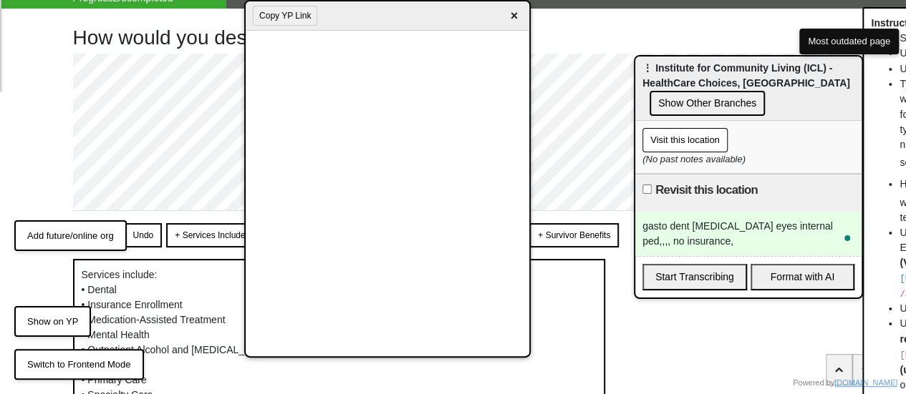
scroll to position [0, 0]
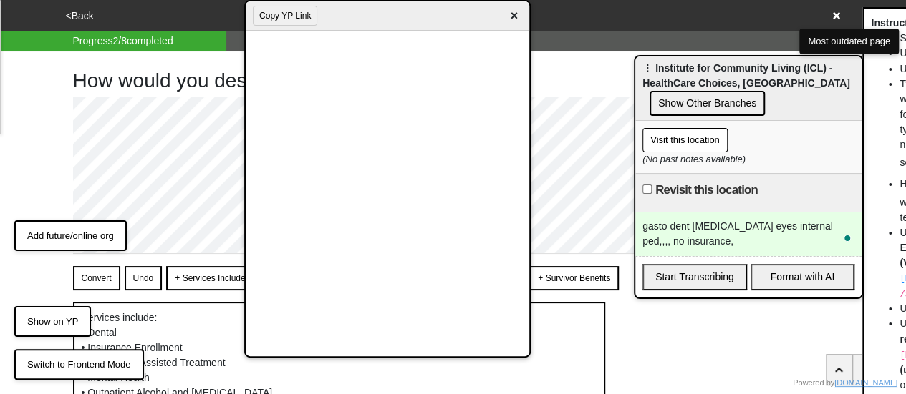
click at [717, 233] on div "gasto dent podiatry eyes internal ped,,,, no insurance," at bounding box center [748, 234] width 226 height 44
drag, startPoint x: 689, startPoint y: 238, endPoint x: 704, endPoint y: 238, distance: 15.8
click at [704, 238] on div "gasto dent podiatry eyes internal ped,,,, no insurance," at bounding box center [748, 234] width 226 height 44
click at [699, 243] on div "gasto dent podiatry eyes internal ped,,,, no insurance," at bounding box center [748, 234] width 226 height 44
click at [765, 243] on div "gasto dent podiatry eyes internal ped,,,, no insurance, psych 18+, 3+" at bounding box center [748, 234] width 226 height 44
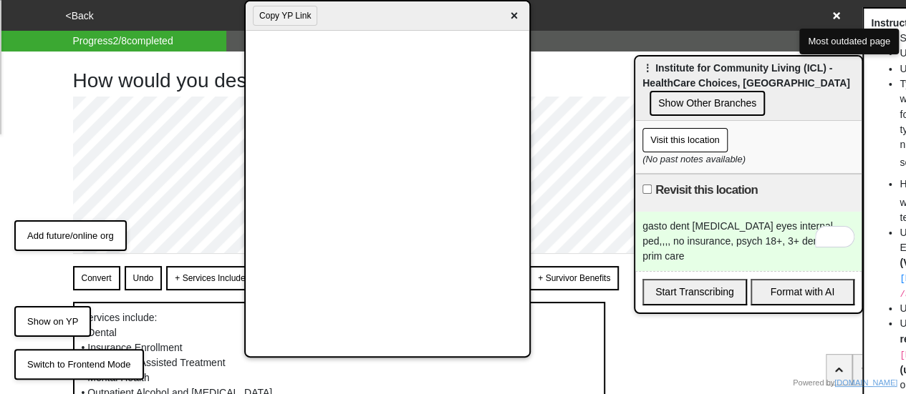
click at [516, 14] on span "×" at bounding box center [513, 15] width 16 height 19
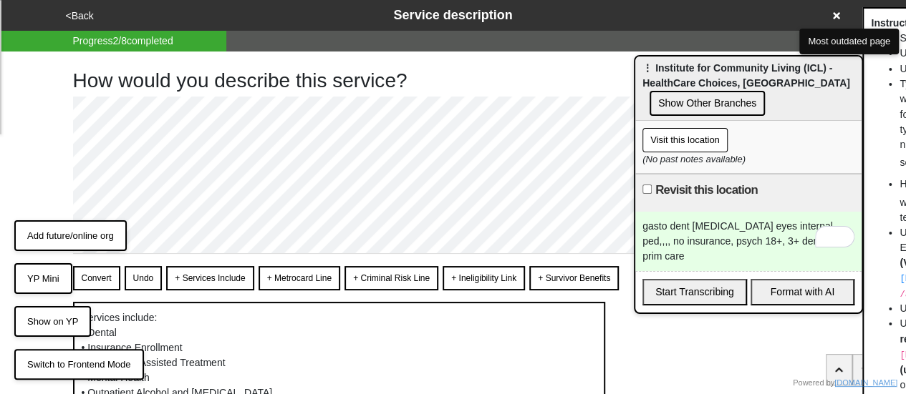
click at [782, 238] on div "gasto dent podiatry eyes internal ped,,,, no insurance, psych 18+, 3+ dent and …" at bounding box center [748, 241] width 226 height 59
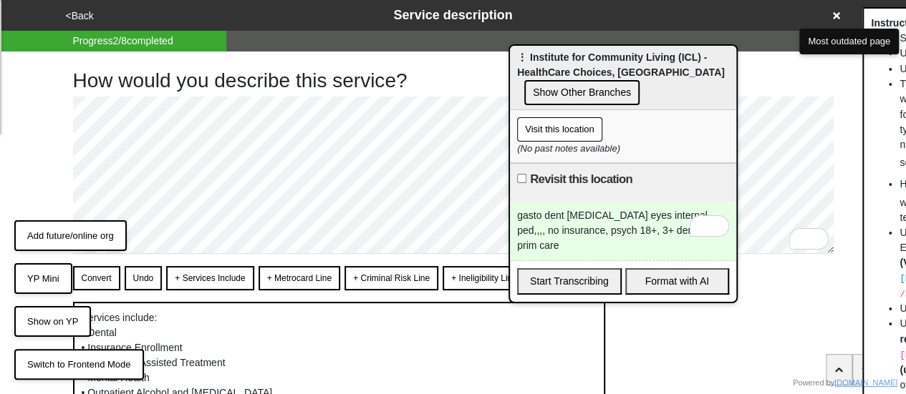
drag, startPoint x: 752, startPoint y: 63, endPoint x: 592, endPoint y: 53, distance: 159.9
click at [596, 52] on span "⋮ Institute for Community Living (ICL) - HealthCare Choices, Bensonhurst" at bounding box center [621, 65] width 208 height 26
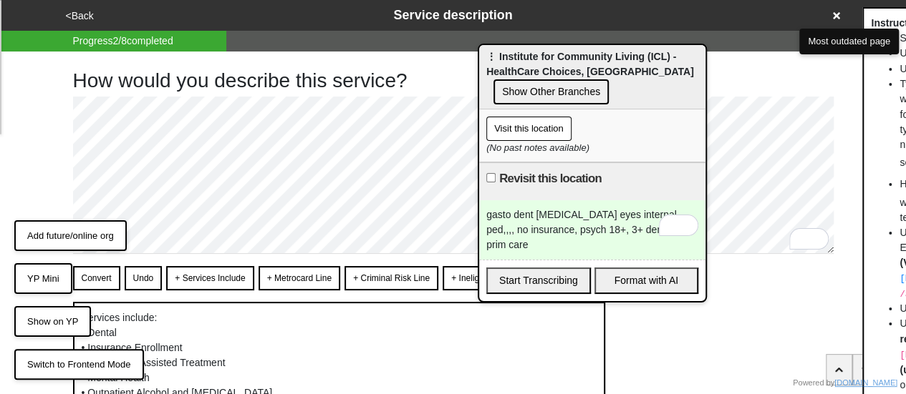
click at [694, 236] on div "gasto dent podiatry eyes internal ped,,,, no insurance, psych 18+, 3+ dent and …" at bounding box center [592, 229] width 226 height 59
click at [697, 228] on div at bounding box center [674, 228] width 67 height 30
click at [603, 213] on div "gasto dent podiatry eyes internal ped,,,, no insurance, psych 18+, 3+ dent and …" at bounding box center [592, 229] width 226 height 59
click at [644, 229] on button "Turn off Grammarly on this website" at bounding box center [651, 225] width 19 height 19
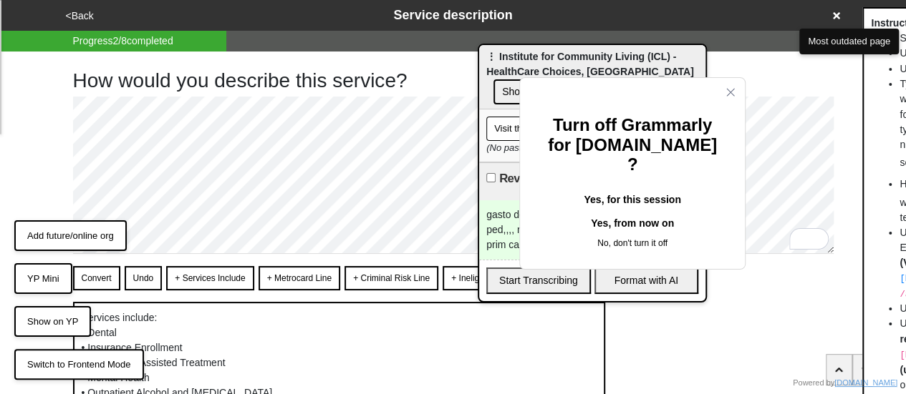
click at [622, 189] on button "Yes, for this session" at bounding box center [632, 200] width 179 height 23
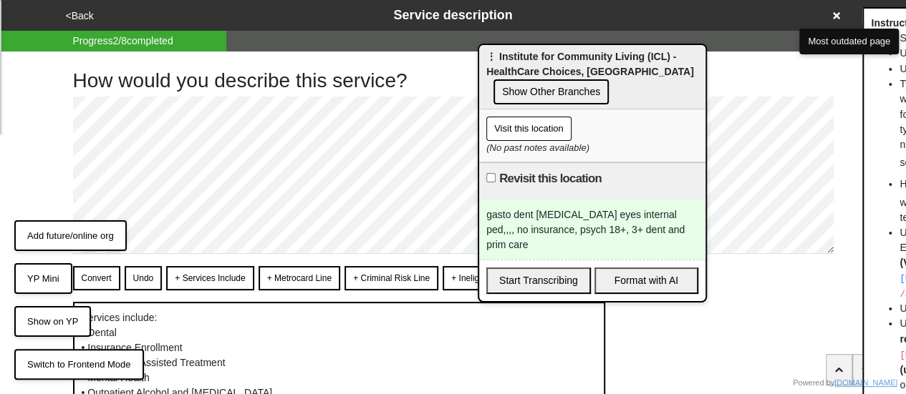
click at [687, 226] on div "gasto dent podiatry eyes internal ped,,,, no insurance, psych 18+, 3+ dent and …" at bounding box center [592, 229] width 226 height 59
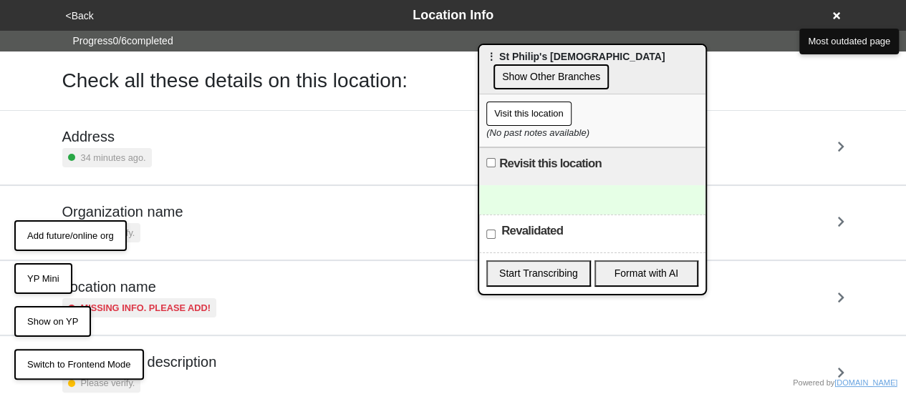
click at [530, 108] on button "Visit this location" at bounding box center [528, 114] width 85 height 24
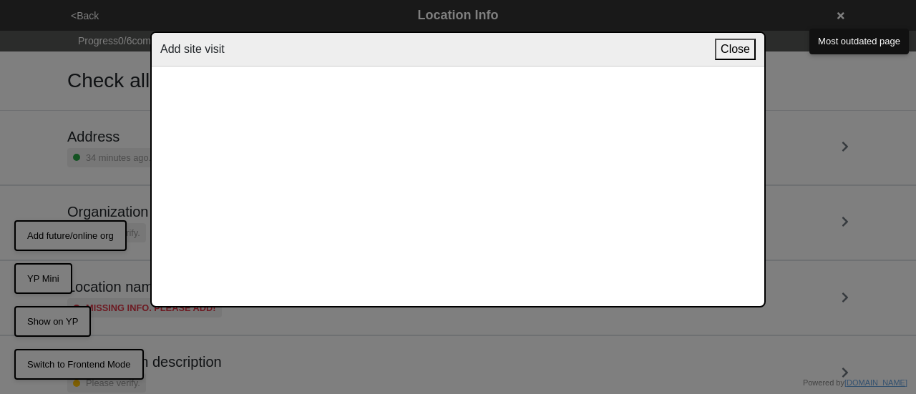
click at [733, 48] on button "Close" at bounding box center [735, 49] width 41 height 21
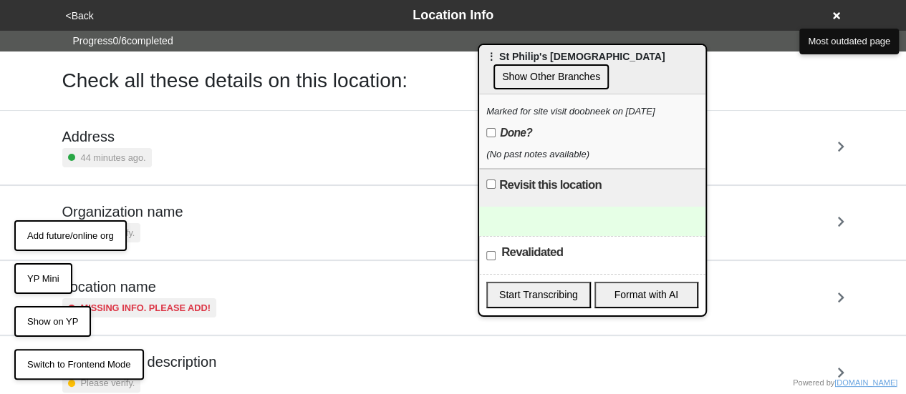
click at [498, 135] on label "Done?" at bounding box center [509, 133] width 46 height 17
click at [495, 135] on input "Done?" at bounding box center [490, 132] width 9 height 9
checkbox input "true"
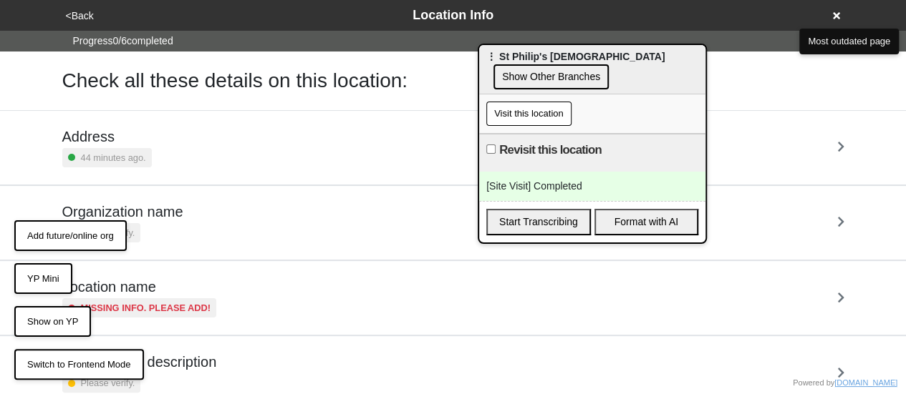
click at [543, 178] on div "[Site Visit] Completed" at bounding box center [592, 186] width 226 height 29
